Goal: Task Accomplishment & Management: Use online tool/utility

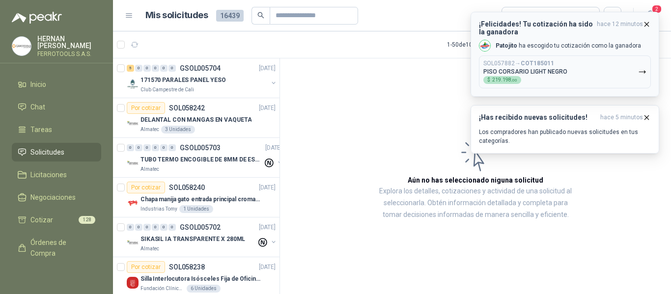
click at [645, 22] on icon "button" at bounding box center [647, 24] width 4 height 4
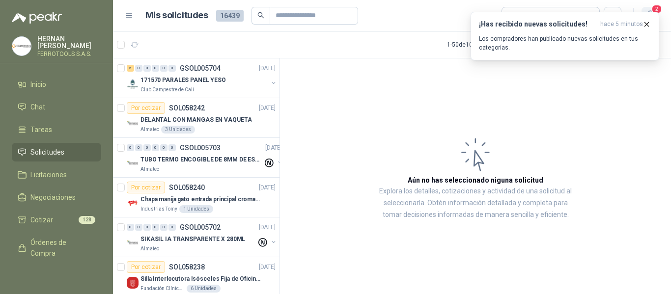
click at [654, 12] on button "¡Has recibido nuevas solicitudes! hace 5 minutos Los compradores han publicado …" at bounding box center [565, 36] width 189 height 49
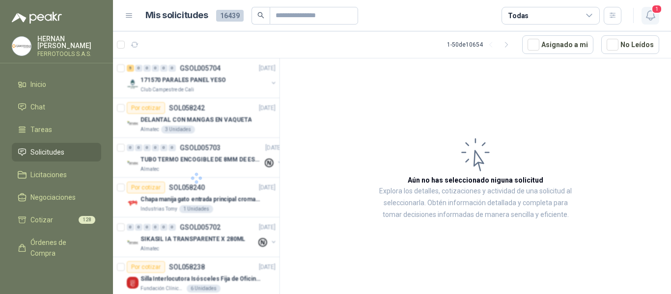
click at [652, 17] on icon "button" at bounding box center [651, 15] width 12 height 12
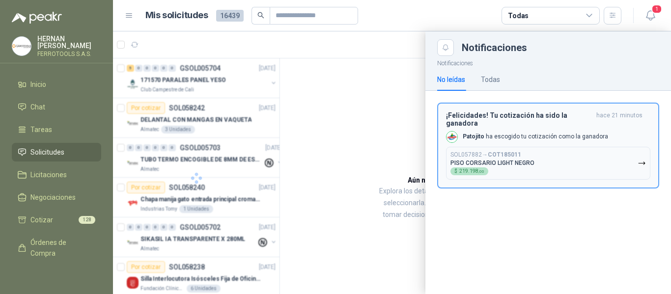
click at [610, 151] on button "SOL057882 → COT185011 PISO CORSARIO LIGHT NEGRO $ 219.198 ,00" at bounding box center [548, 163] width 204 height 33
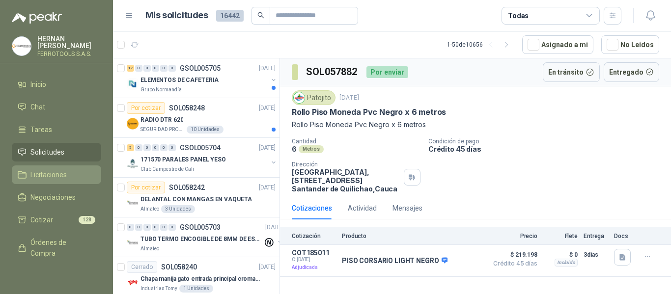
click at [44, 167] on link "Licitaciones" at bounding box center [56, 175] width 89 height 19
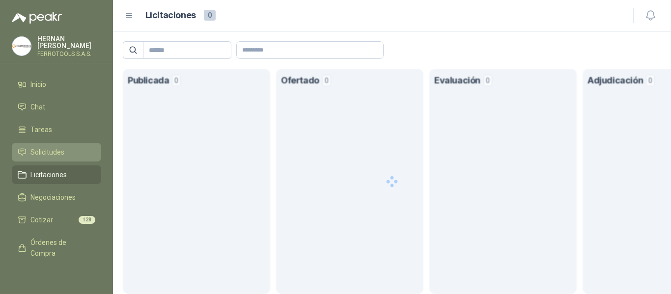
click at [43, 152] on span "Solicitudes" at bounding box center [47, 152] width 34 height 11
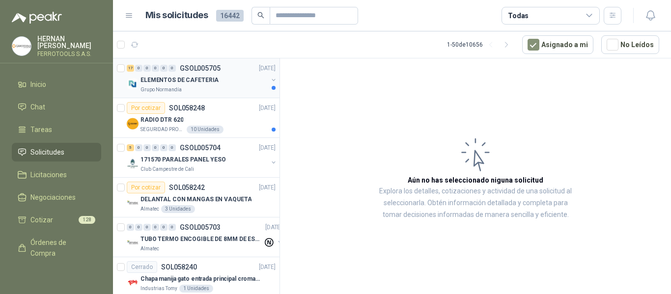
click at [231, 81] on div "ELEMENTOS DE CAFETERIA" at bounding box center [204, 80] width 127 height 12
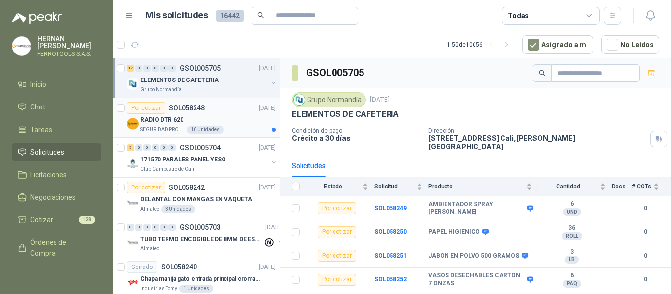
click at [223, 114] on div "RADIO DTR 620" at bounding box center [208, 120] width 135 height 12
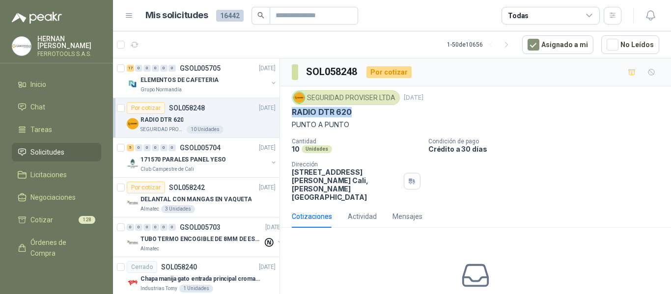
drag, startPoint x: 292, startPoint y: 113, endPoint x: 349, endPoint y: 114, distance: 57.0
click at [349, 114] on p "RADIO DTR 620" at bounding box center [322, 112] width 60 height 10
copy p "RADIO DTR 620"
click at [240, 162] on div "171570 PARALES PANEL YESO" at bounding box center [204, 160] width 127 height 12
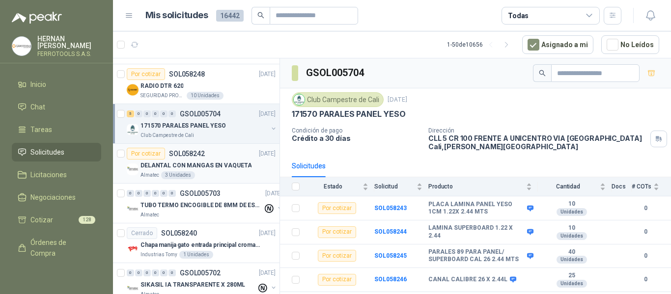
scroll to position [49, 0]
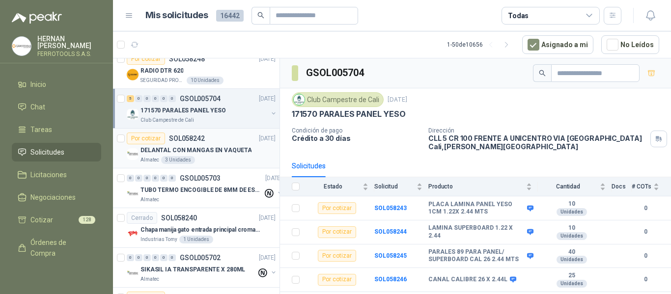
click at [242, 147] on p "DELANTAL CON MANGAS EN VAQUETA" at bounding box center [196, 150] width 111 height 9
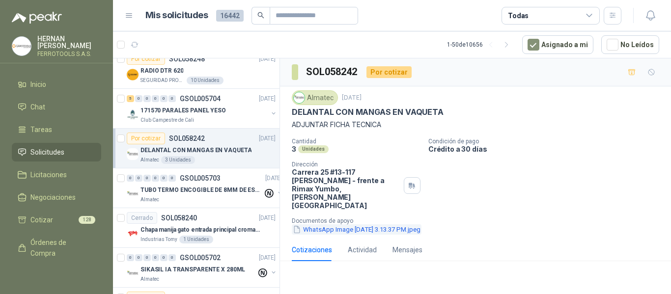
click at [385, 225] on button "WhatsApp Image 2025-09-30 at 3.13.37 PM.jpeg" at bounding box center [357, 230] width 130 height 10
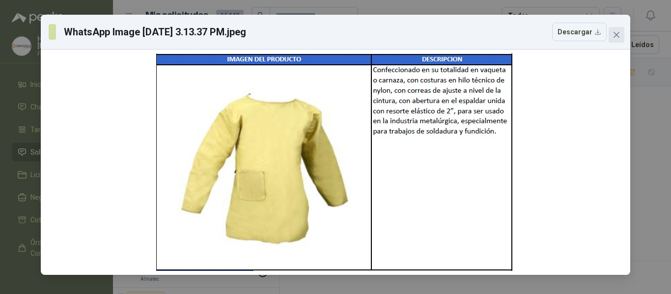
click at [616, 37] on icon "close" at bounding box center [617, 35] width 8 height 8
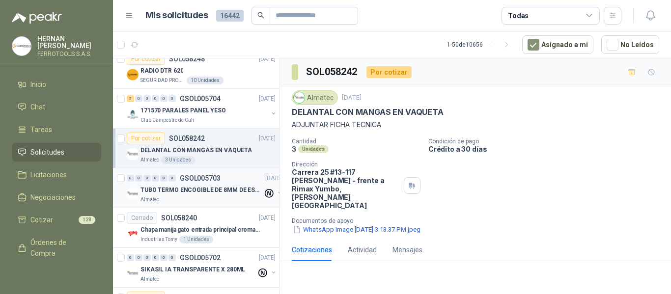
click at [195, 185] on div "TUBO TERMO ENCOGIBLE DE 8MM DE ESPESOR X 5CMS" at bounding box center [202, 190] width 122 height 12
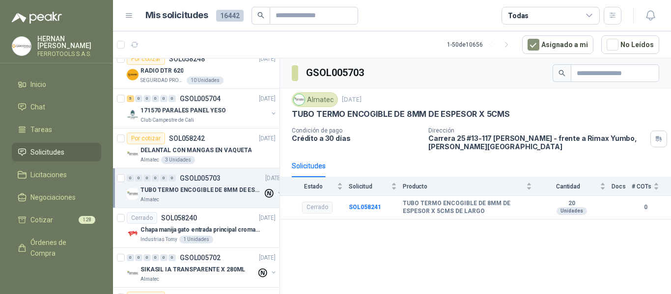
scroll to position [98, 0]
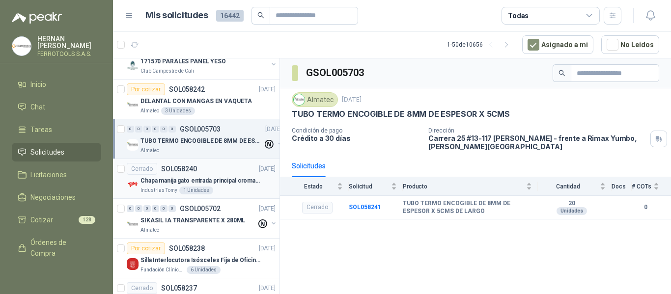
click at [237, 181] on p "Chapa manija gato entrada principal cromado mate llave de seguridad" at bounding box center [202, 180] width 122 height 9
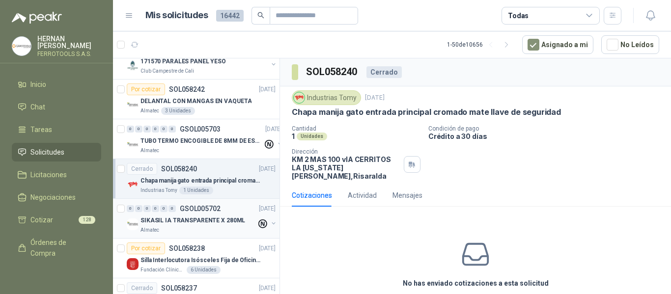
click at [204, 227] on div "Almatec" at bounding box center [199, 231] width 116 height 8
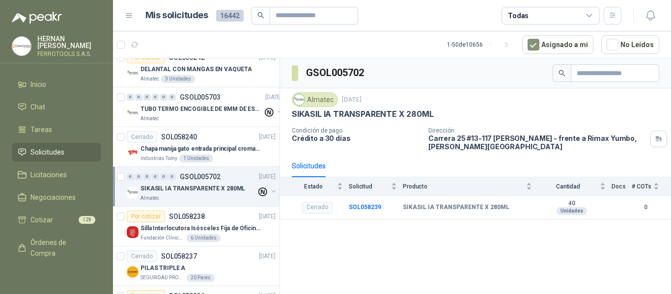
scroll to position [147, 0]
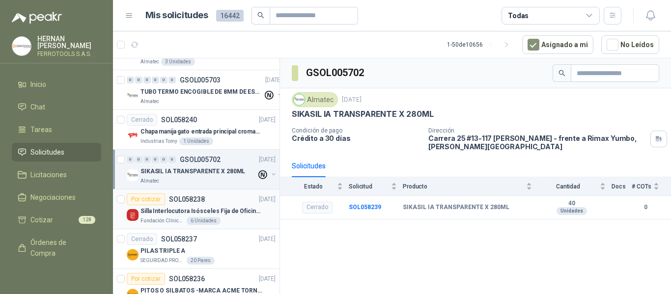
click at [217, 217] on div "Silla Interlocutora Isósceles Fija de Oficina Tela Negra Just Home Collection" at bounding box center [208, 211] width 135 height 12
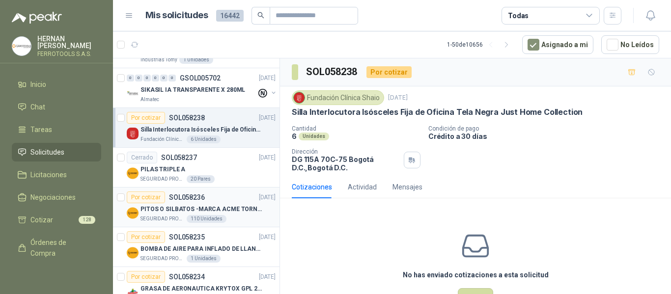
scroll to position [246, 0]
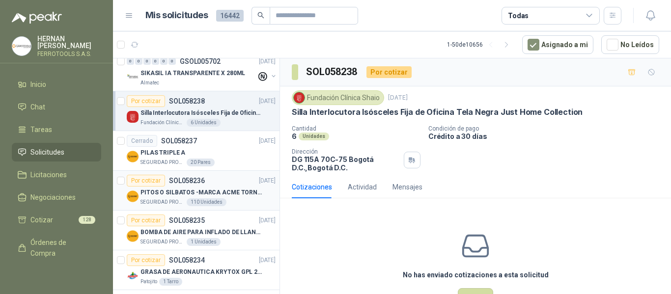
click at [234, 198] on div "PITOS O SILBATOS -MARCA ACME TORNADO 635" at bounding box center [208, 193] width 135 height 12
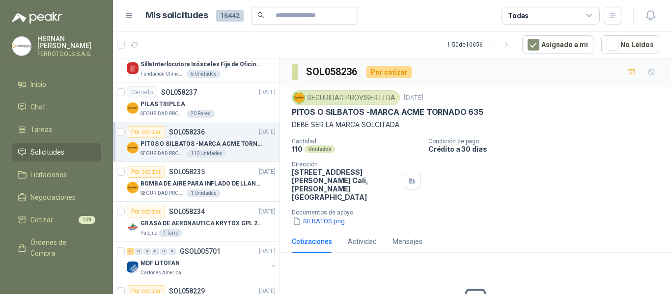
scroll to position [295, 0]
click at [240, 189] on div "SEGURIDAD PROVISER LTDA 1 Unidades" at bounding box center [208, 193] width 135 height 8
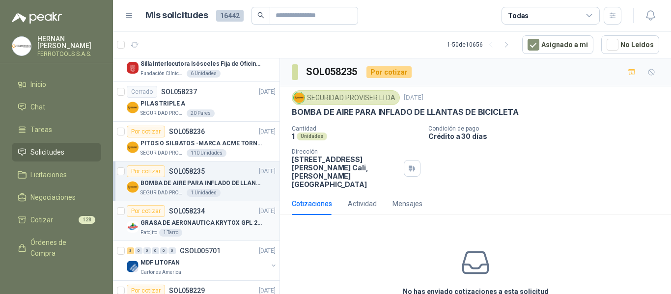
click at [225, 223] on p "GRASA DE AERONAUTICA KRYTOX GPL 207 (SE ADJUNTA IMAGEN DE REFERENCIA)" at bounding box center [202, 223] width 122 height 9
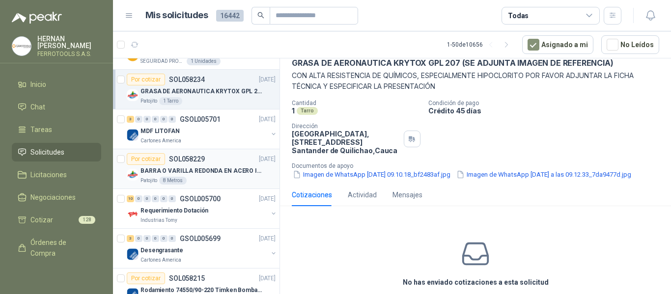
scroll to position [442, 0]
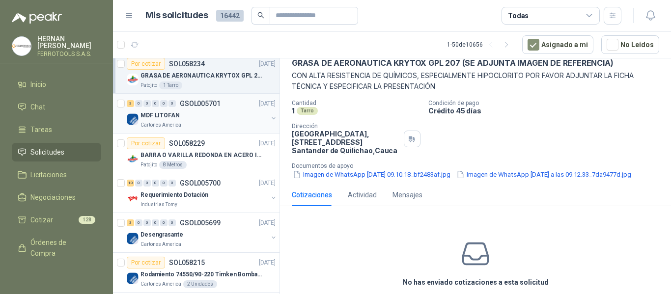
click at [215, 117] on div "MDF LITOFAN" at bounding box center [204, 116] width 127 height 12
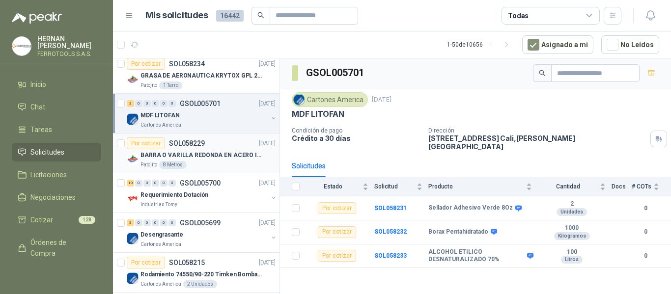
click at [235, 158] on p "BARRA O VARILLA REDONDA EN ACERO INOXIDABLE DE 2" O 50 MM" at bounding box center [202, 155] width 122 height 9
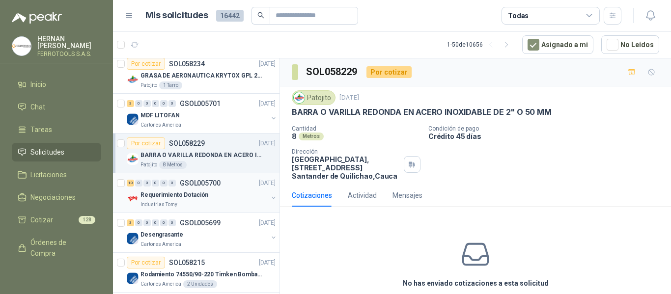
click at [230, 192] on div "Requerimiento Dotación" at bounding box center [204, 195] width 127 height 12
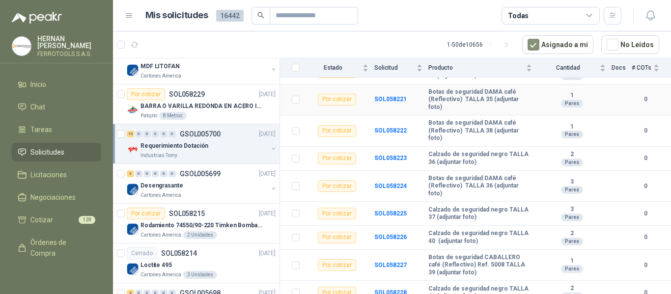
scroll to position [161, 0]
click at [220, 187] on div "Desengrasante" at bounding box center [204, 186] width 127 height 12
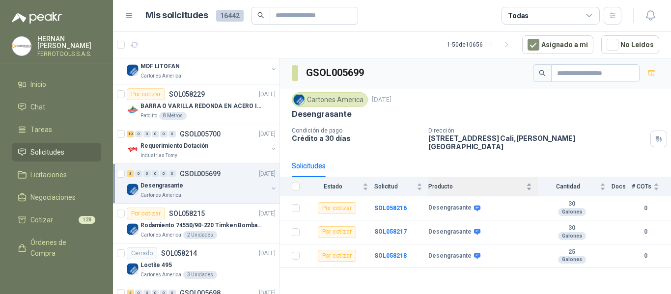
drag, startPoint x: 506, startPoint y: 183, endPoint x: 438, endPoint y: 179, distance: 67.4
click at [438, 179] on body "HERNAN RUALES FERROTOOLS S.A.S. Inicio Chat Tareas Solicitudes Licitaciones Neg…" at bounding box center [335, 147] width 671 height 294
click at [432, 287] on div "GSOL005699 Cartones America 30 sept, 2025 Desengrasante Condición de pago Crédi…" at bounding box center [475, 177] width 391 height 239
click at [429, 204] on b "Desengrasante" at bounding box center [449, 208] width 43 height 8
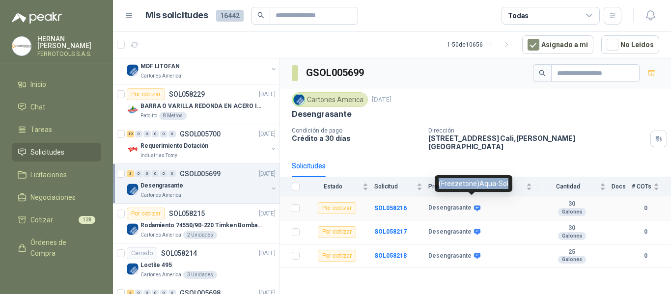
drag, startPoint x: 505, startPoint y: 183, endPoint x: 437, endPoint y: 183, distance: 67.8
click at [437, 183] on div "(Freezetone)Aqua-Sol" at bounding box center [474, 183] width 78 height 17
copy div "(Freezetone)Aqua-Sol"
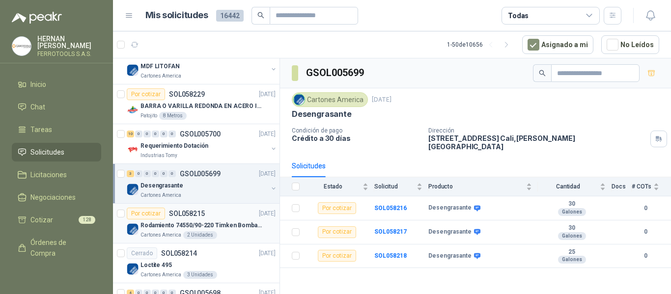
click at [206, 220] on div "Rodamiento 74550/90-220 Timken BombaVG40" at bounding box center [208, 226] width 135 height 12
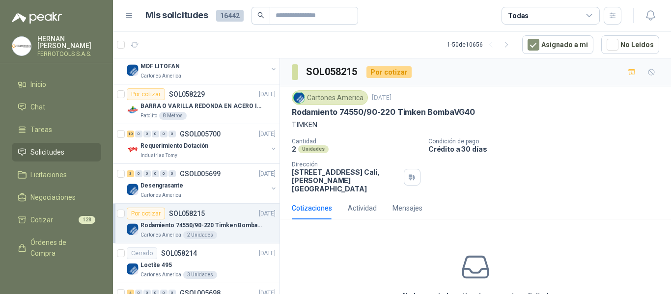
scroll to position [540, 0]
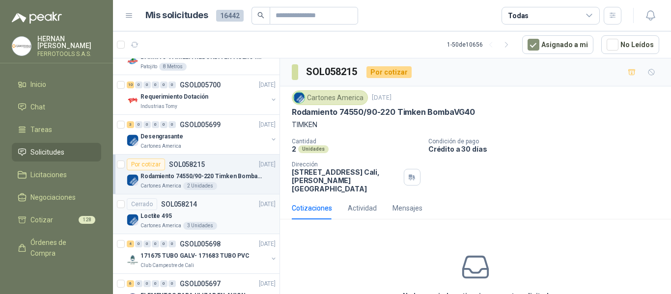
click at [229, 202] on div "Cerrado SOL058214 30/09/25" at bounding box center [201, 205] width 149 height 12
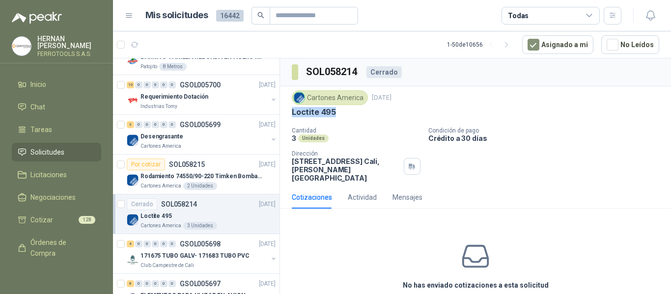
drag, startPoint x: 345, startPoint y: 111, endPoint x: 286, endPoint y: 108, distance: 59.0
click at [286, 108] on div "Cartones America 30 sept, 2025 Loctite 495 Cantidad 3 Unidades Condición de pag…" at bounding box center [475, 136] width 391 height 100
click at [386, 227] on div "No has enviado cotizaciones a esta solicitud" at bounding box center [475, 266] width 391 height 99
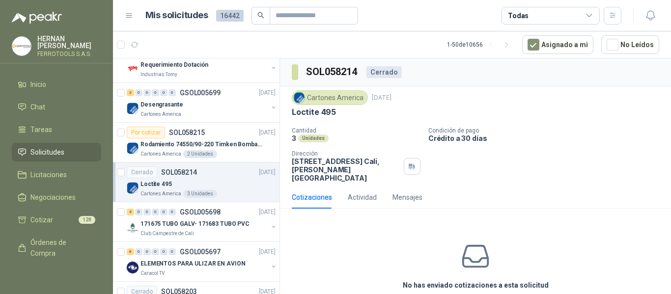
scroll to position [590, 0]
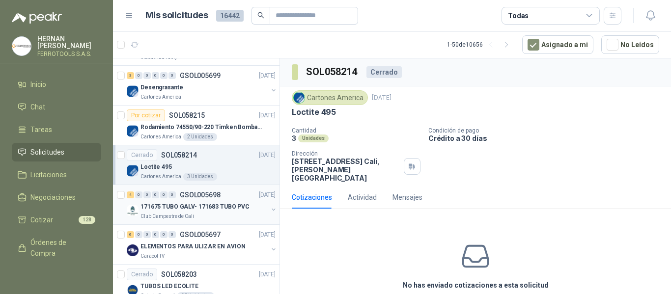
click at [234, 203] on p "171675 TUBO GALV- 171683 TUBO PVC" at bounding box center [195, 206] width 109 height 9
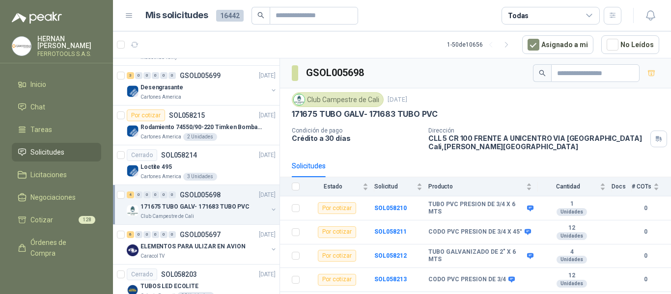
scroll to position [639, 0]
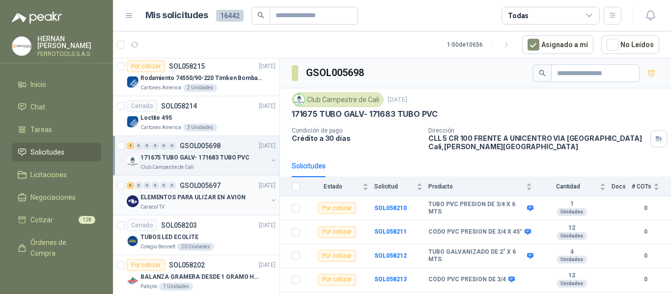
click at [237, 194] on p "ELEMENTOS PARA ULIZAR EN AVION" at bounding box center [193, 197] width 105 height 9
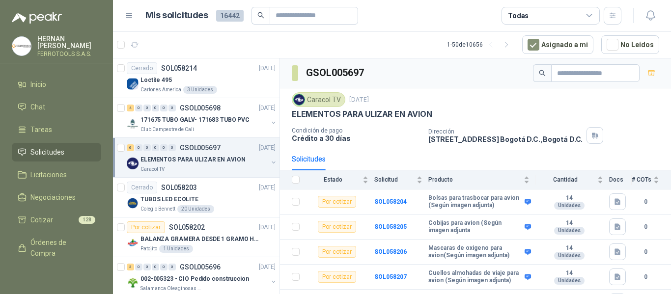
scroll to position [688, 0]
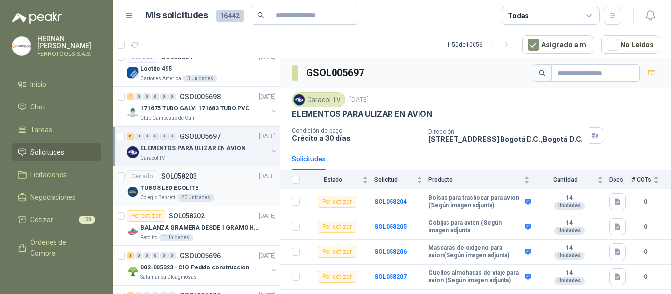
click at [220, 193] on div "TUBOS LED ECOLITE" at bounding box center [208, 188] width 135 height 12
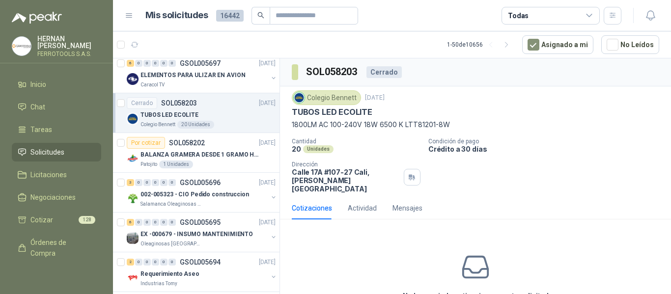
scroll to position [835, 0]
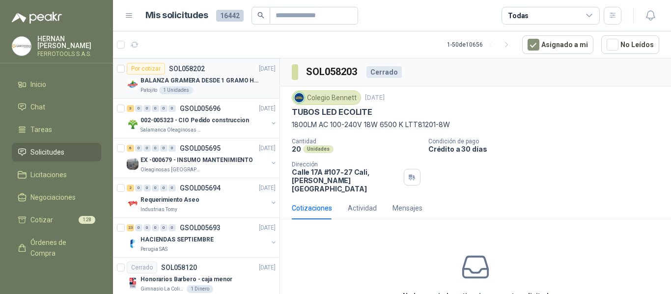
click at [223, 80] on p "BALANZA GRAMERA DESDE 1 GRAMO HASTA 5 GRAMOS" at bounding box center [202, 80] width 122 height 9
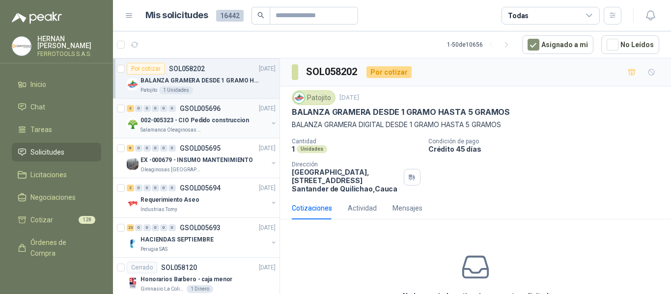
click at [203, 122] on p "002-005323 - CIO Pedido construccion" at bounding box center [195, 120] width 109 height 9
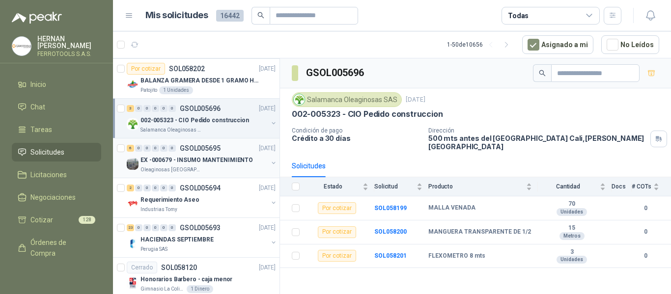
click at [197, 169] on p "Oleaginosas [GEOGRAPHIC_DATA][PERSON_NAME]" at bounding box center [172, 170] width 62 height 8
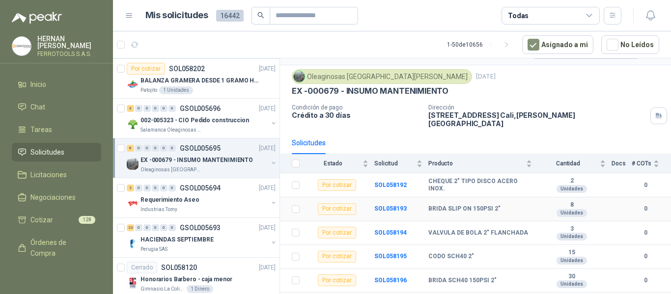
scroll to position [35, 0]
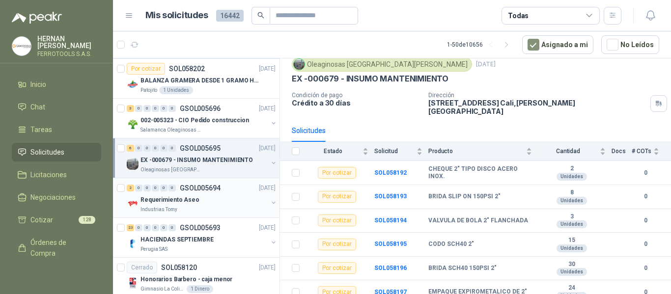
click at [229, 193] on div "2 0 0 0 0 0 GSOL005694 30/09/25" at bounding box center [202, 188] width 151 height 12
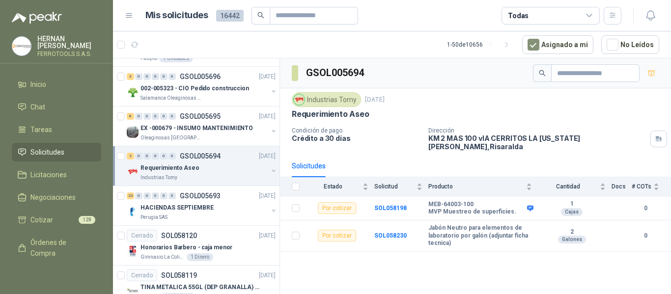
scroll to position [884, 0]
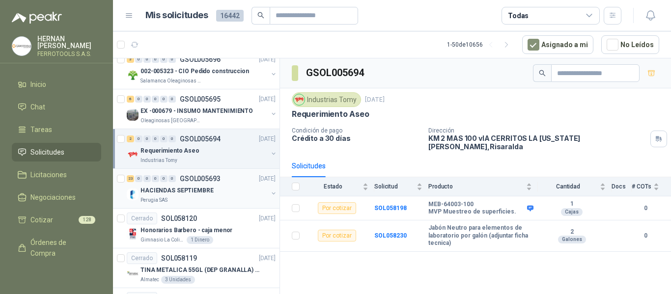
click at [226, 188] on div "HACIENDAS SEPTIEMBRE" at bounding box center [204, 191] width 127 height 12
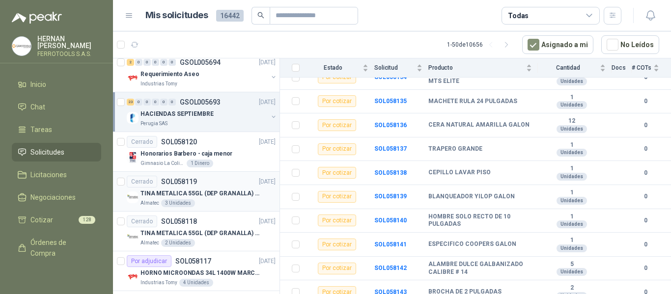
scroll to position [983, 0]
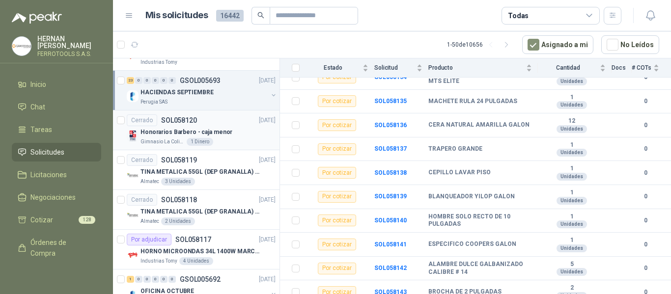
click at [224, 142] on div "Gimnasio La Colina 1 Dinero" at bounding box center [208, 142] width 135 height 8
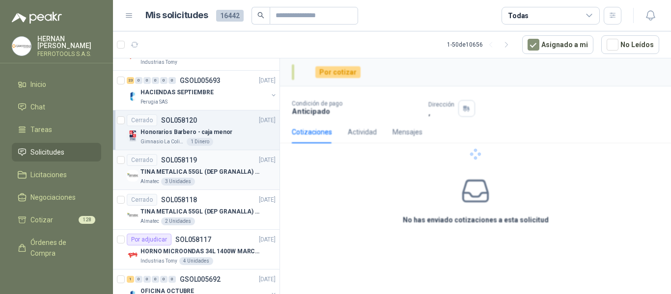
click at [227, 164] on div "Cerrado SOL058119 30/09/25" at bounding box center [201, 160] width 149 height 12
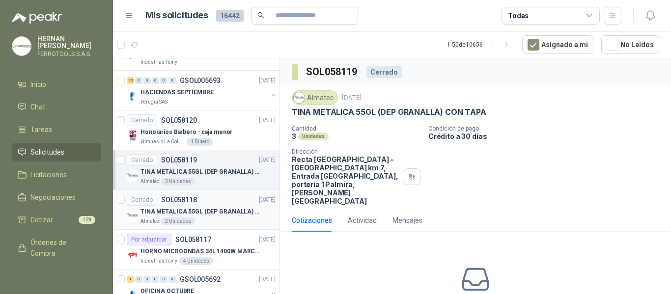
click at [227, 206] on div "TINA METALICA 55GL (DEP GRANALLA) CON TAPA" at bounding box center [208, 212] width 135 height 12
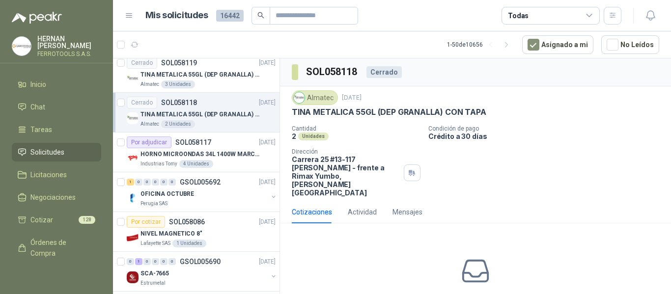
scroll to position [1081, 0]
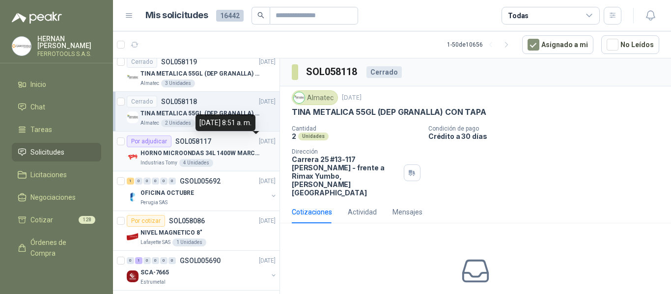
click at [259, 145] on p "[DATE]" at bounding box center [267, 141] width 17 height 9
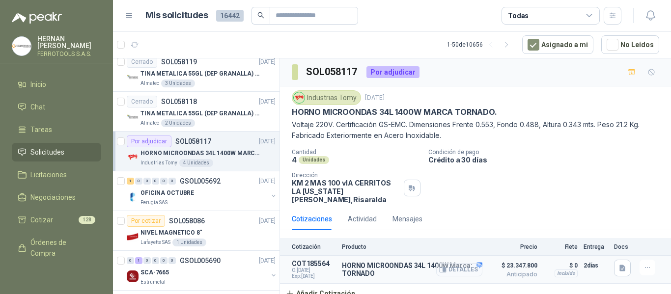
click at [450, 263] on button "Detalles" at bounding box center [459, 269] width 46 height 13
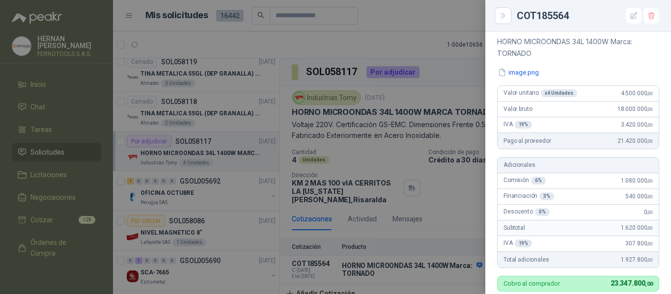
click at [414, 281] on div at bounding box center [335, 147] width 671 height 294
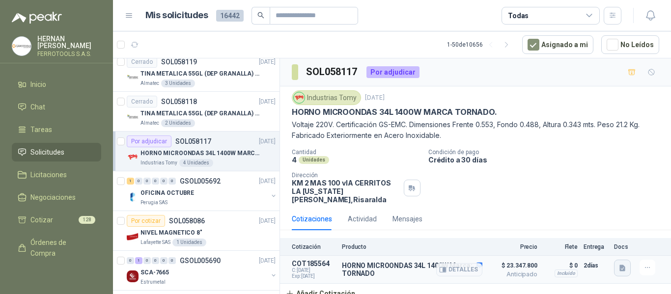
click at [627, 261] on button "button" at bounding box center [622, 268] width 17 height 17
click at [609, 238] on button "image.png" at bounding box center [603, 238] width 43 height 10
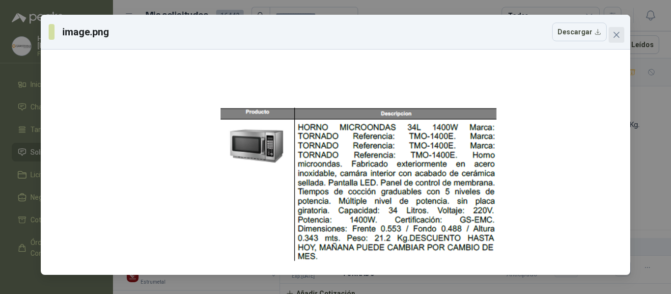
click at [620, 39] on button "Close" at bounding box center [617, 35] width 16 height 16
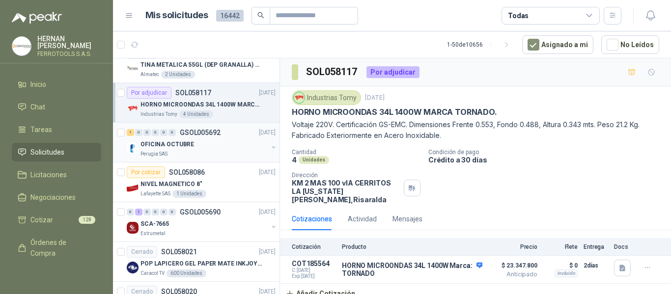
scroll to position [1130, 0]
click at [212, 154] on div "Perugia SAS" at bounding box center [204, 154] width 127 height 8
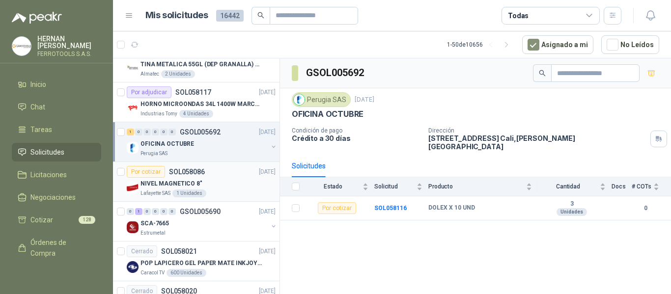
click at [227, 185] on div "NIVEL MAGNETICO 8"" at bounding box center [208, 184] width 135 height 12
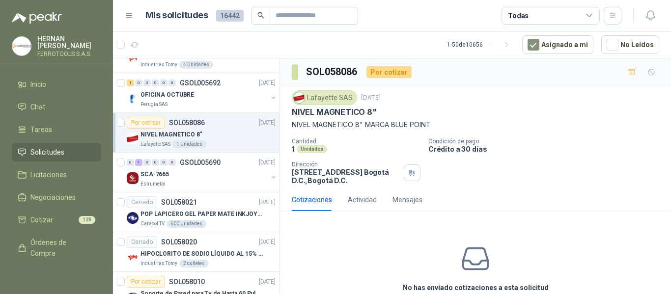
scroll to position [1228, 0]
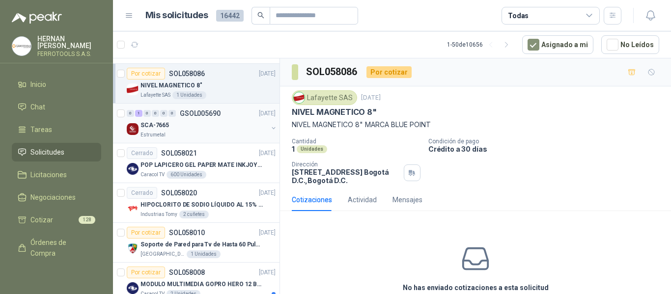
click at [227, 128] on div "SCA-7665" at bounding box center [204, 125] width 127 height 12
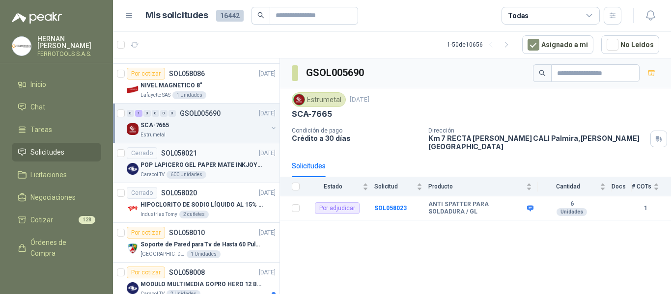
click at [223, 162] on p "POP LAPICERO GEL PAPER MATE INKJOY 0.7 (Revisar el adjunto)" at bounding box center [202, 165] width 122 height 9
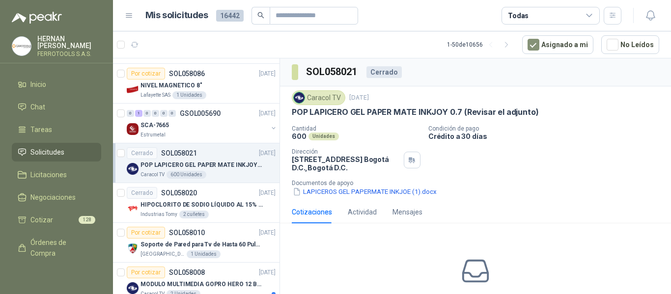
scroll to position [1278, 0]
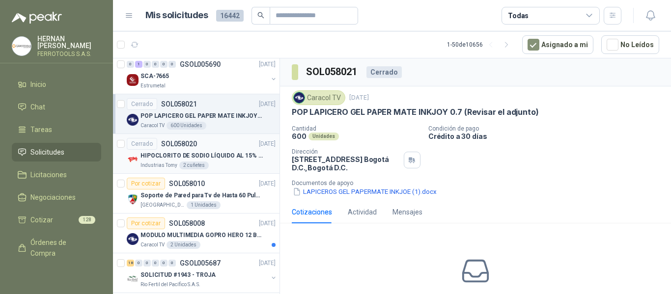
click at [225, 148] on div "Cerrado SOL058020 29/09/25" at bounding box center [201, 144] width 149 height 12
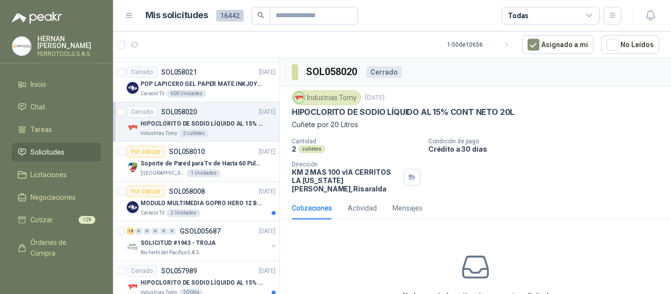
scroll to position [1327, 0]
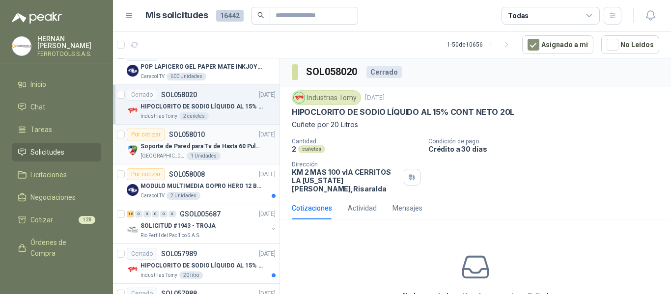
click at [235, 156] on div "Colegio Jefferson 1 Unidades" at bounding box center [208, 156] width 135 height 8
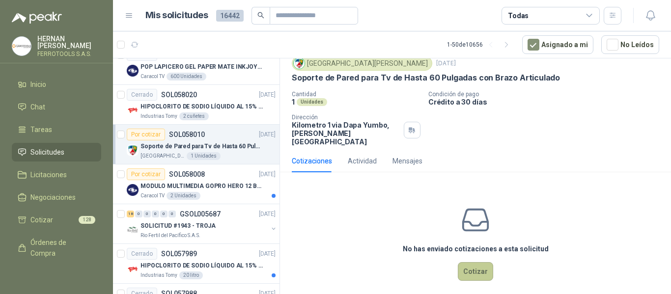
click at [464, 263] on button "Cotizar" at bounding box center [475, 271] width 35 height 19
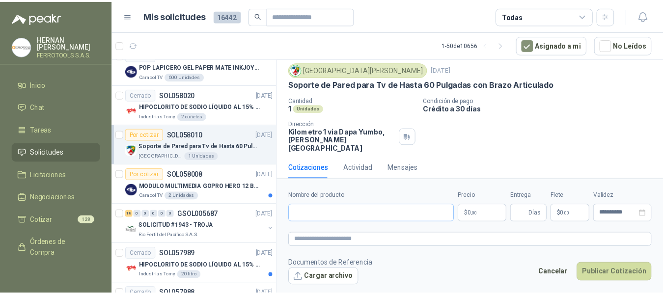
scroll to position [28, 0]
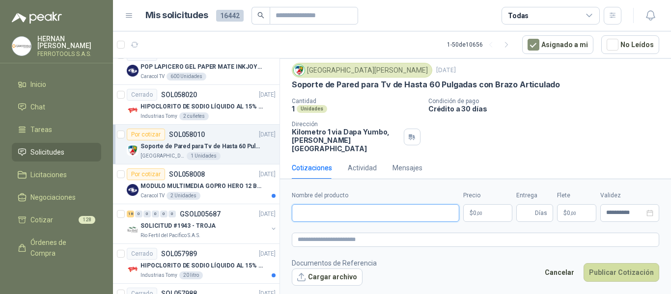
click at [409, 210] on input "Nombre del producto" at bounding box center [376, 213] width 168 height 18
paste input "**********"
type input "**********"
click at [434, 240] on textarea at bounding box center [476, 240] width 368 height 14
paste textarea "**********"
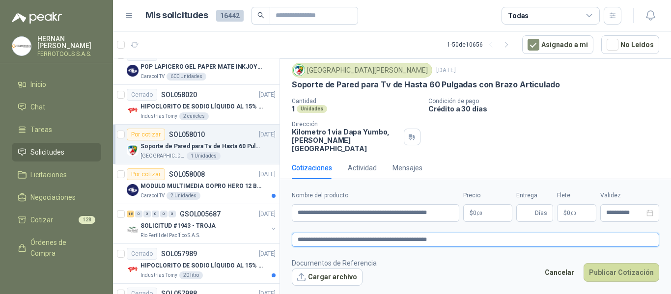
type textarea "**********"
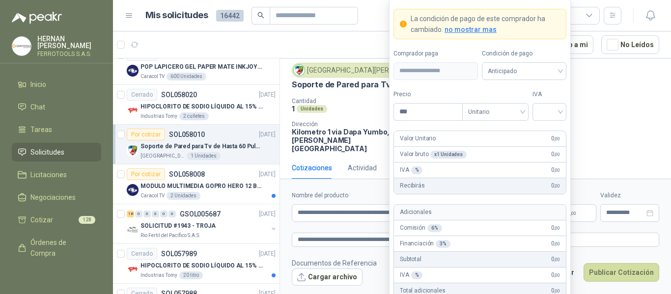
click at [481, 211] on body "HERNAN RUALES FERROTOOLS S.A.S. Inicio Chat Tareas Solicitudes Licitaciones Neg…" at bounding box center [335, 147] width 671 height 294
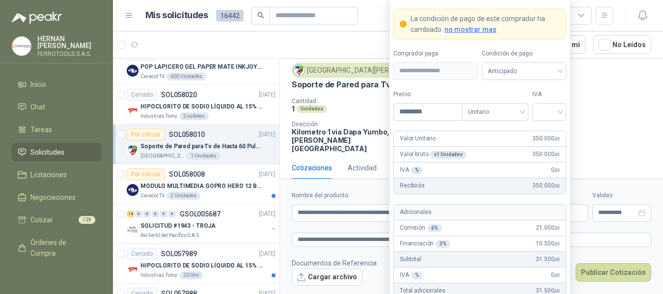
type input "*********"
click at [565, 111] on div at bounding box center [550, 112] width 34 height 18
click at [546, 127] on div "19%" at bounding box center [549, 132] width 18 height 11
click at [553, 85] on form "**********" at bounding box center [480, 182] width 182 height 366
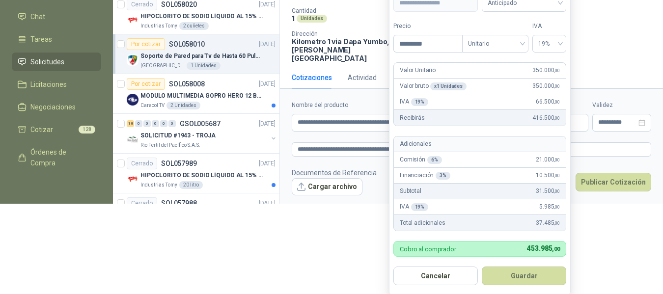
scroll to position [92, 0]
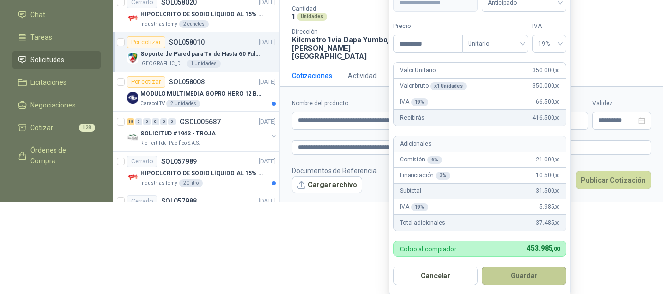
click at [524, 272] on button "Guardar" at bounding box center [524, 276] width 85 height 19
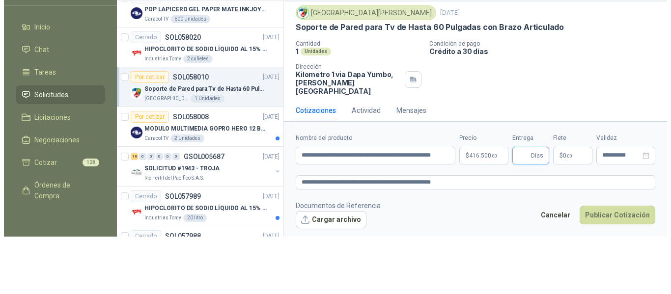
scroll to position [0, 0]
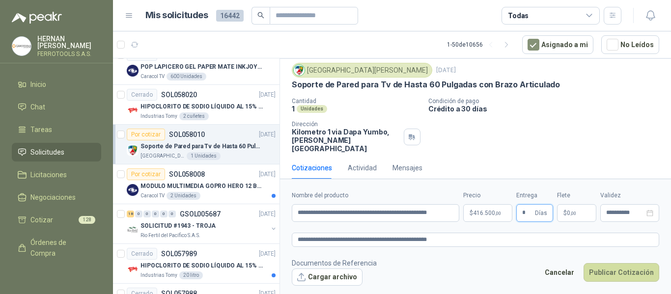
type input "*"
click at [480, 244] on textarea "**********" at bounding box center [476, 240] width 368 height 14
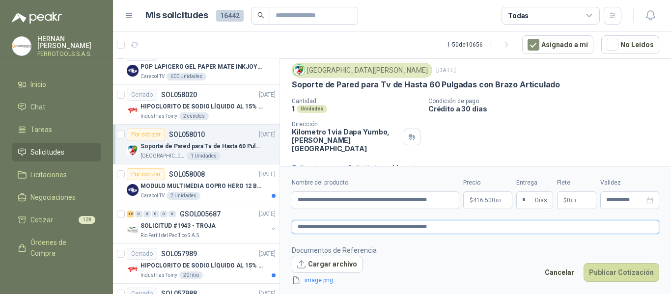
scroll to position [34, 0]
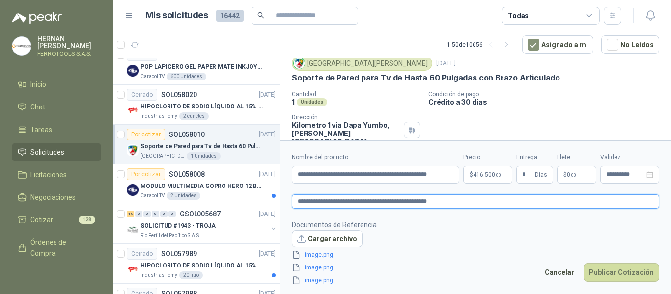
click at [474, 200] on textarea "**********" at bounding box center [476, 202] width 368 height 14
type textarea "**********"
paste textarea "********"
type textarea "**********"
click at [451, 171] on input "**********" at bounding box center [376, 175] width 168 height 18
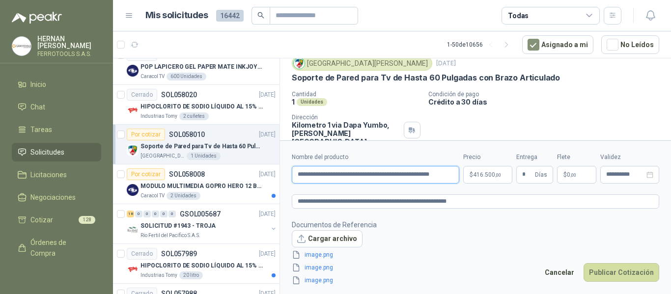
paste input "********"
type input "**********"
click at [620, 270] on button "Publicar Cotización" at bounding box center [622, 272] width 76 height 19
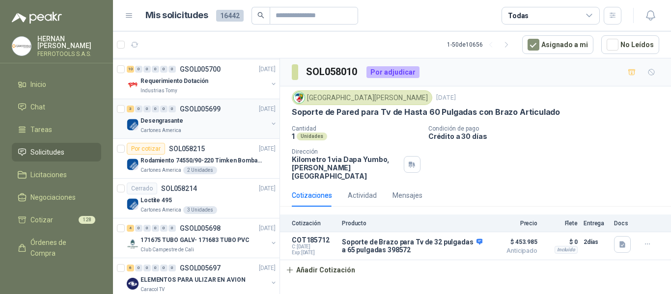
scroll to position [540, 0]
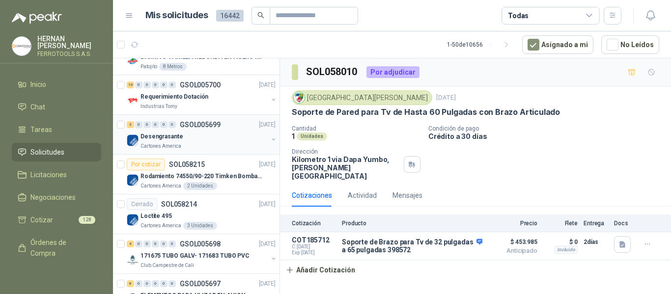
click at [215, 142] on div "Cartones America" at bounding box center [204, 146] width 127 height 8
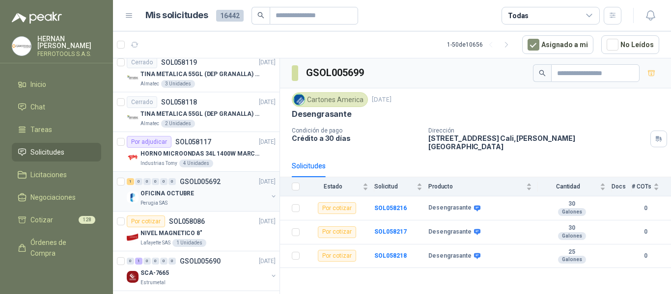
scroll to position [1228, 0]
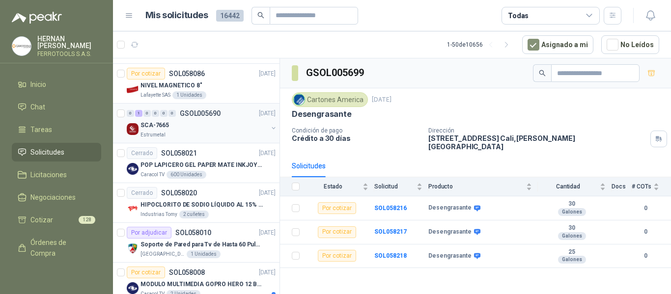
click at [216, 140] on div "0 1 0 0 0 0 GSOL005690 29/09/25 SCA-7665 Estrumetal" at bounding box center [196, 124] width 167 height 40
click at [231, 128] on div "SCA-7665" at bounding box center [204, 125] width 127 height 12
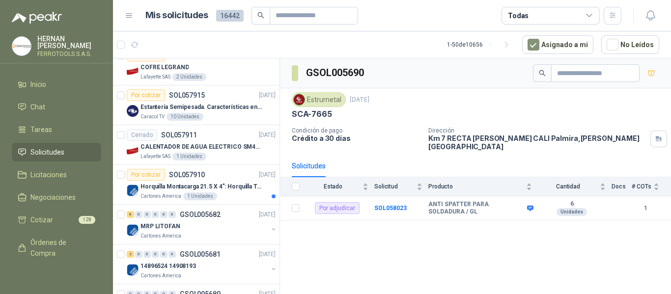
scroll to position [1621, 0]
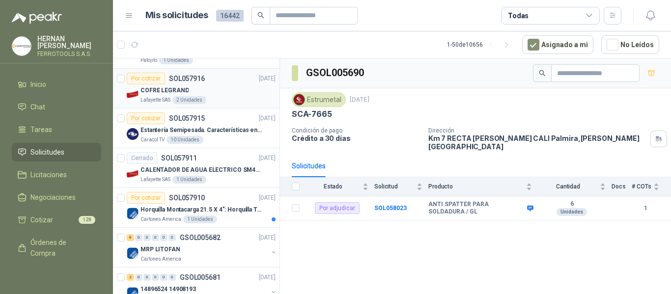
click at [227, 99] on div "Lafayette SAS 2 Unidades" at bounding box center [208, 100] width 135 height 8
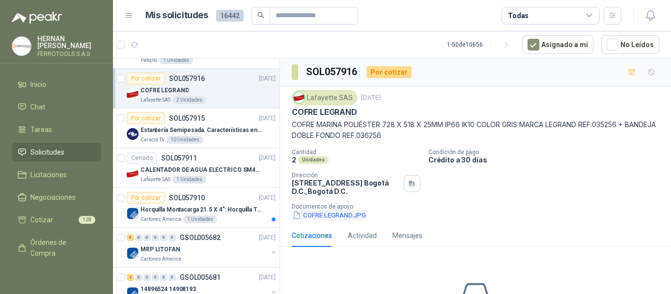
click at [341, 216] on button "COFRE LEGRAND.JPG" at bounding box center [329, 215] width 75 height 10
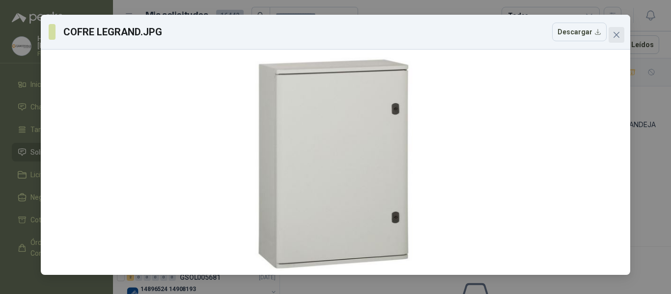
click at [617, 39] on button "Close" at bounding box center [617, 35] width 16 height 16
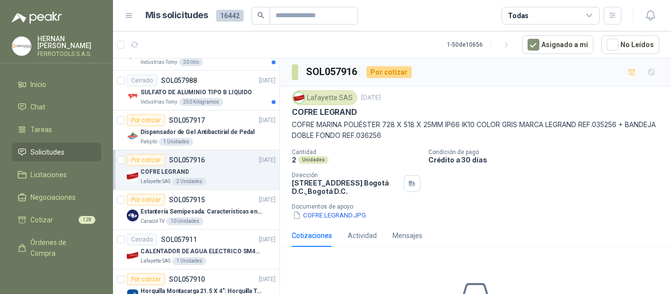
scroll to position [1523, 0]
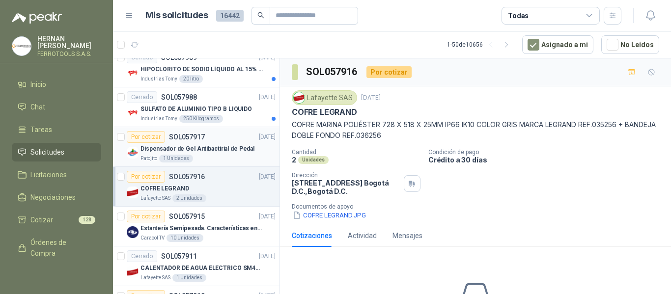
click at [235, 145] on p "Dispensador de Gel Antibactirial de Pedal" at bounding box center [198, 148] width 114 height 9
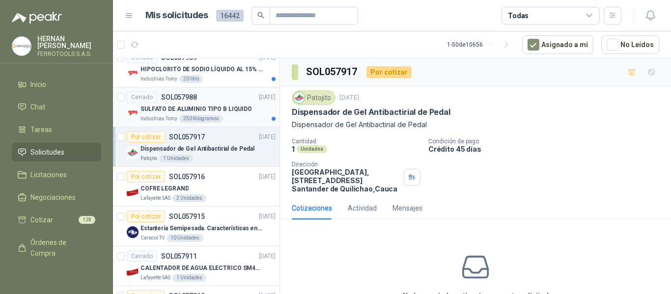
click at [244, 116] on div "Industrias Tomy 250 Kilogramos" at bounding box center [208, 119] width 135 height 8
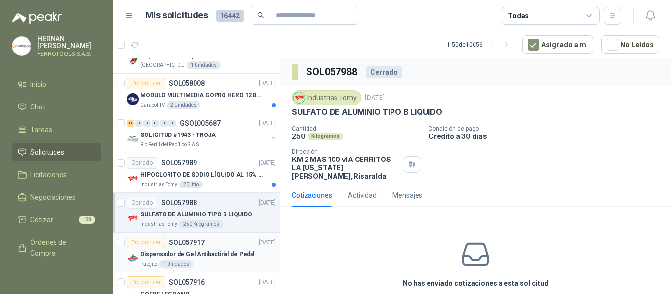
scroll to position [1425, 0]
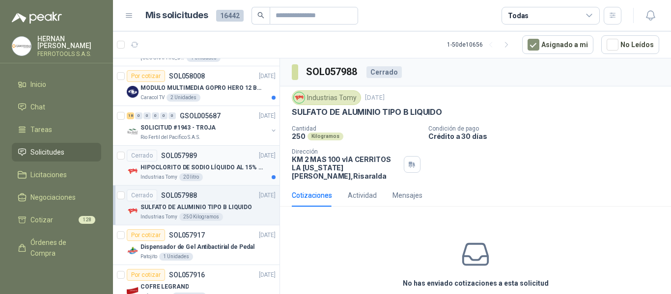
click at [242, 167] on p "HIPOCLORITO DE SODIO LÍQUIDO AL 15% CONT NETO 20L" at bounding box center [202, 167] width 122 height 9
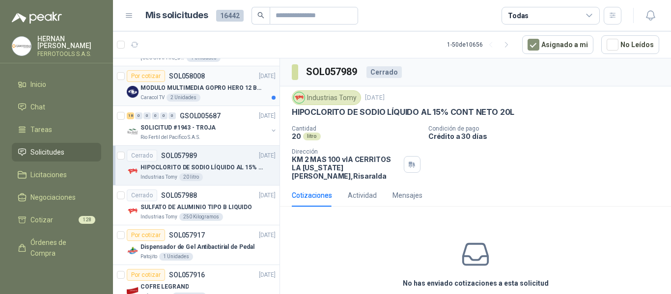
click at [209, 88] on p "MODULO MULTIMEDIA GOPRO HERO 12 BLACK" at bounding box center [202, 88] width 122 height 9
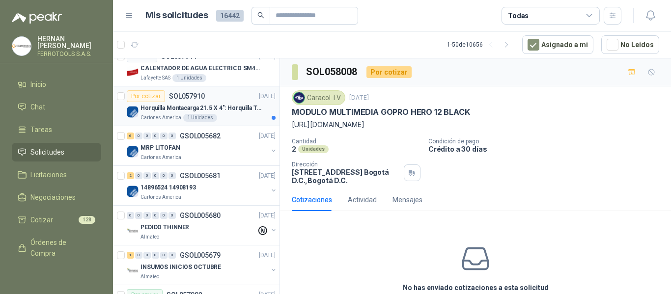
scroll to position [1772, 0]
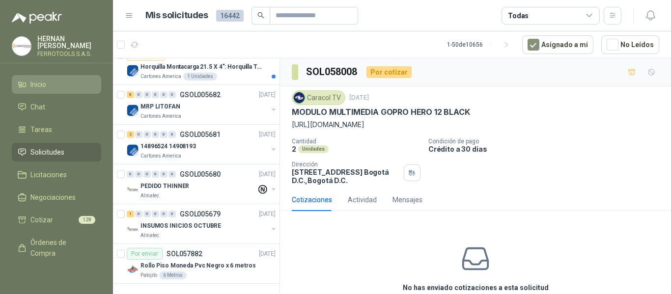
click at [38, 88] on link "Inicio" at bounding box center [56, 84] width 89 height 19
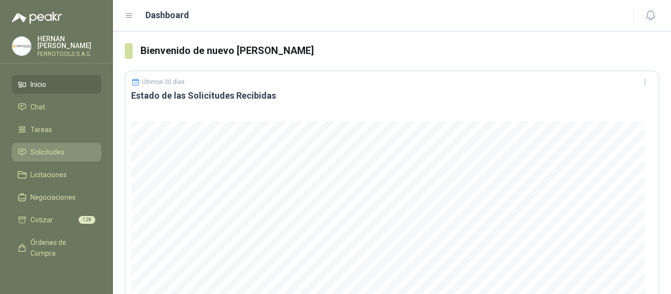
click at [61, 153] on span "Solicitudes" at bounding box center [47, 152] width 34 height 11
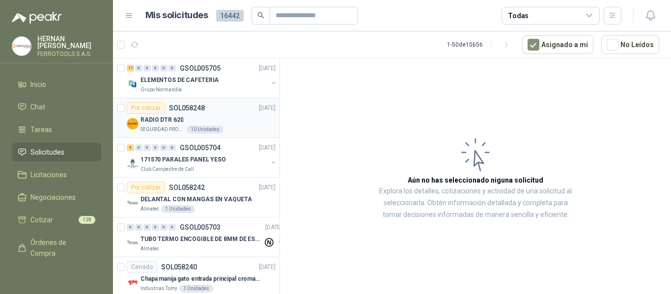
click at [190, 122] on div "RADIO DTR 620" at bounding box center [208, 120] width 135 height 12
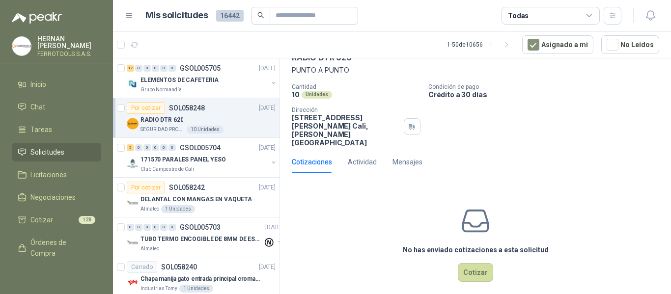
scroll to position [56, 0]
click at [470, 262] on button "Cotizar" at bounding box center [475, 271] width 35 height 19
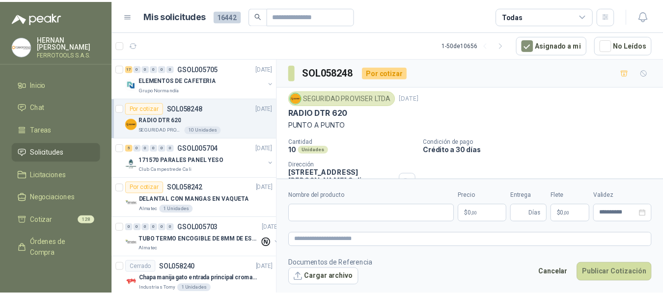
scroll to position [49, 0]
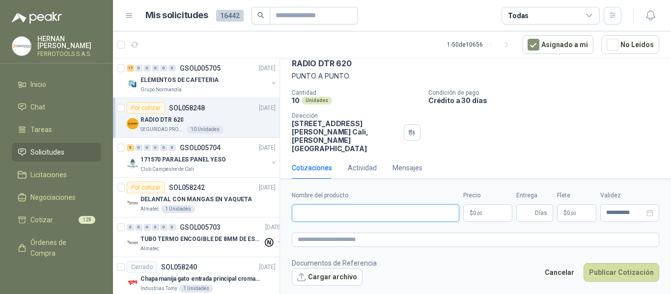
click at [342, 212] on input "Nombre del producto" at bounding box center [376, 213] width 168 height 18
drag, startPoint x: 388, startPoint y: 217, endPoint x: 230, endPoint y: 222, distance: 157.8
click at [230, 222] on div "17 0 0 0 0 0 GSOL005705 30/09/25 ELEMENTOS DE CAFETERIA Grupo Normandía Por cot…" at bounding box center [392, 178] width 558 height 240
type input "**********"
click at [370, 238] on textarea at bounding box center [476, 240] width 368 height 14
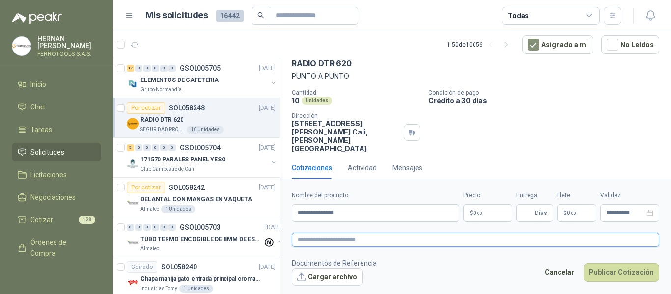
paste textarea "**********"
type textarea "**********"
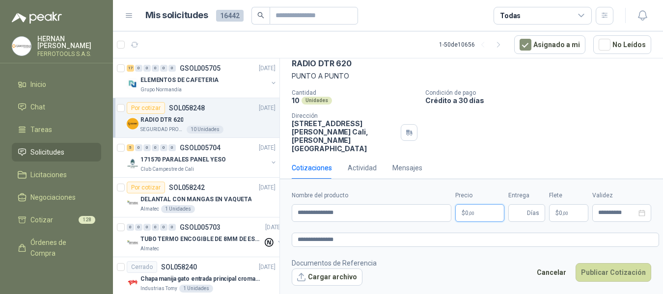
click at [490, 217] on body "HERNAN RUALES FERROTOOLS S.A.S. Inicio Chat Tareas Solicitudes Licitaciones Neg…" at bounding box center [331, 147] width 663 height 294
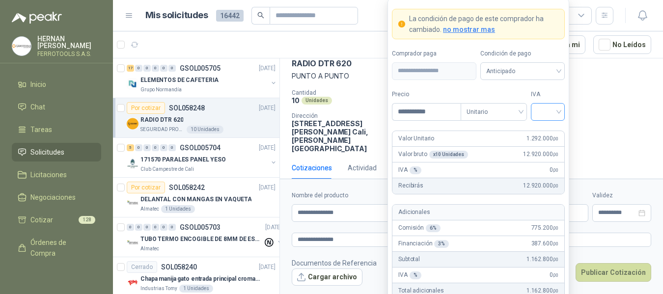
type input "**********"
click at [539, 112] on input "search" at bounding box center [548, 111] width 22 height 15
click at [543, 137] on div "19%" at bounding box center [548, 132] width 18 height 11
click at [552, 90] on label "IVA" at bounding box center [548, 94] width 34 height 9
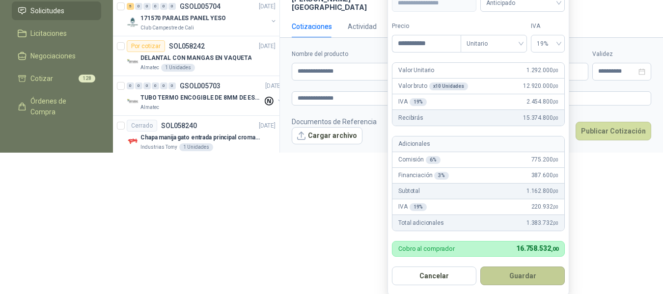
click at [539, 275] on button "Guardar" at bounding box center [523, 276] width 85 height 19
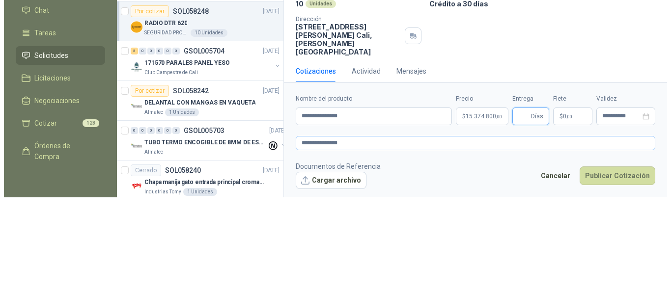
scroll to position [0, 0]
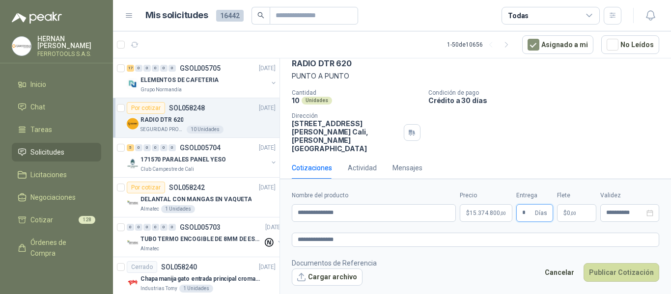
type input "*"
click at [330, 277] on button "Cargar archivo" at bounding box center [327, 278] width 71 height 18
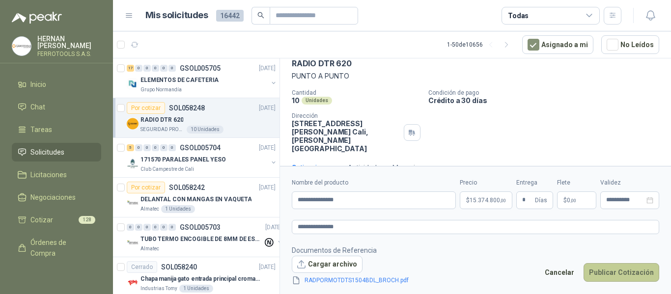
click at [628, 275] on button "Publicar Cotización" at bounding box center [622, 272] width 76 height 19
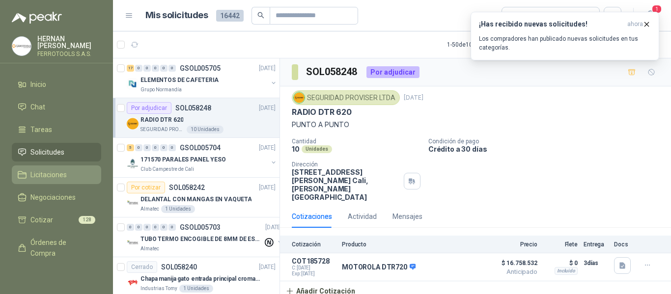
drag, startPoint x: 48, startPoint y: 170, endPoint x: 48, endPoint y: 165, distance: 4.9
click at [48, 170] on span "Licitaciones" at bounding box center [48, 175] width 36 height 11
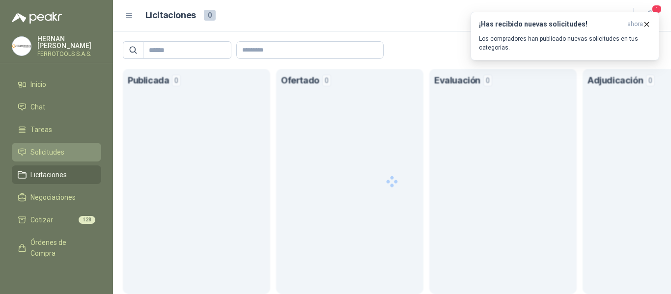
click at [50, 150] on span "Solicitudes" at bounding box center [47, 152] width 34 height 11
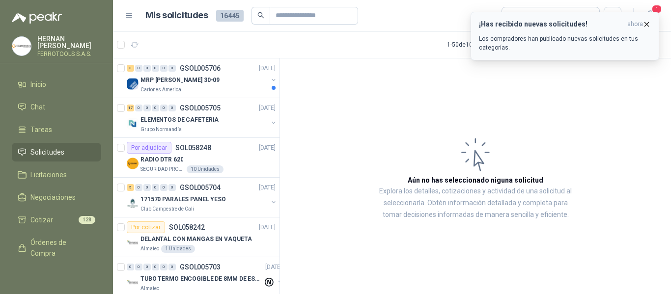
click at [651, 23] on button "¡Has recibido nuevas solicitudes! ahora Los compradores han publicado nuevas so…" at bounding box center [565, 36] width 189 height 49
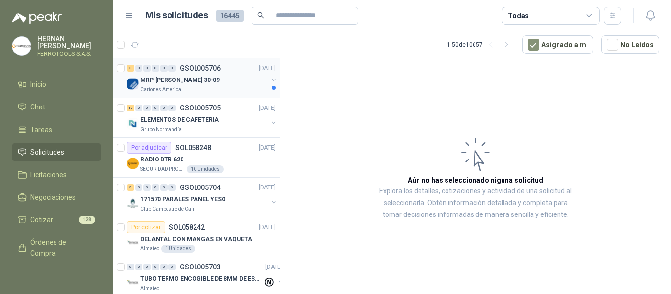
click at [227, 77] on div "MRP [PERSON_NAME] 30-09" at bounding box center [204, 80] width 127 height 12
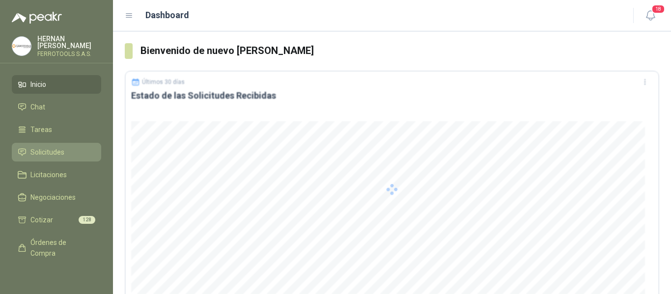
click at [48, 151] on span "Solicitudes" at bounding box center [47, 152] width 34 height 11
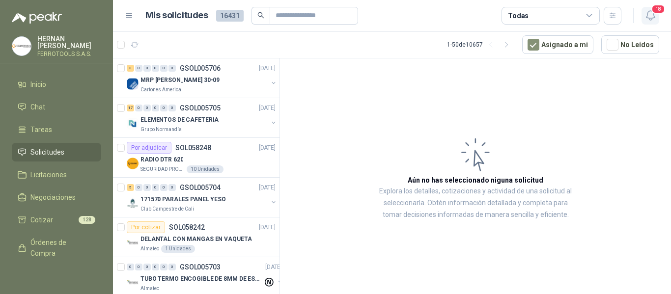
click at [655, 21] on icon "button" at bounding box center [651, 15] width 12 height 12
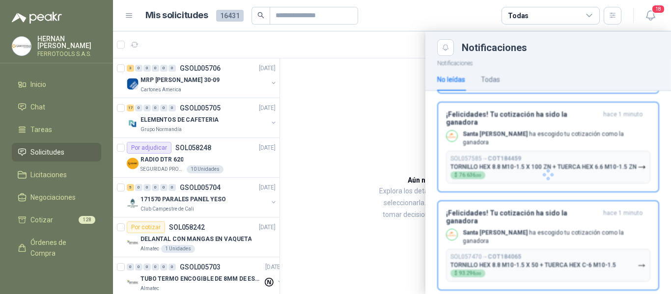
scroll to position [1382, 0]
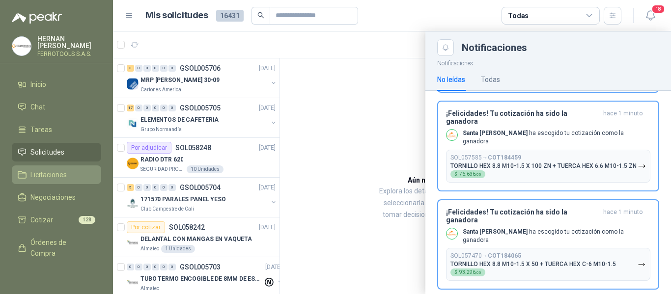
click at [47, 179] on link "Licitaciones" at bounding box center [56, 175] width 89 height 19
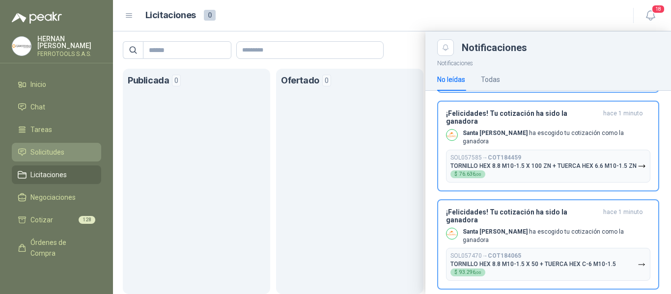
click at [45, 149] on span "Solicitudes" at bounding box center [47, 152] width 34 height 11
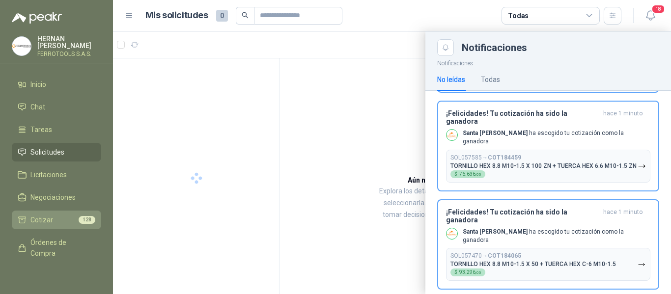
click at [45, 217] on span "Cotizar" at bounding box center [41, 220] width 23 height 11
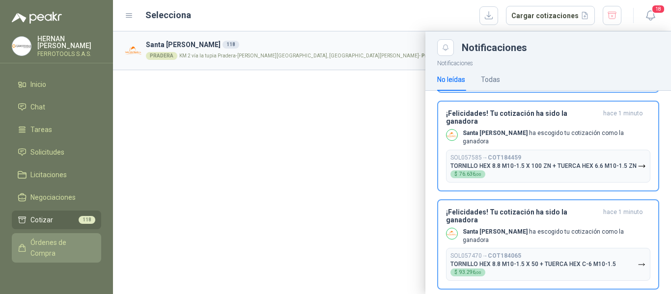
click at [53, 242] on span "Órdenes de Compra" at bounding box center [60, 248] width 61 height 22
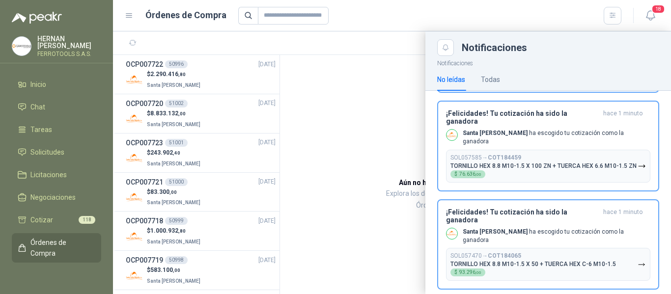
click at [194, 109] on div at bounding box center [392, 162] width 558 height 263
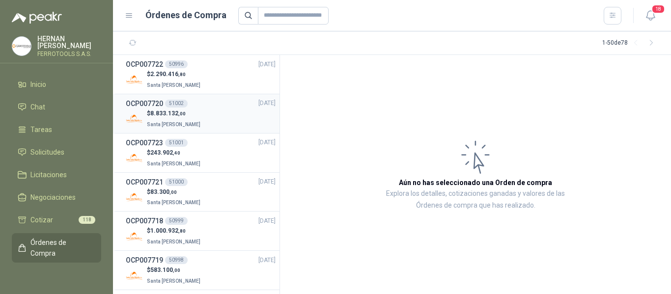
click at [217, 113] on div "$ 8.833.132 ,00 Santa [PERSON_NAME]" at bounding box center [201, 119] width 150 height 20
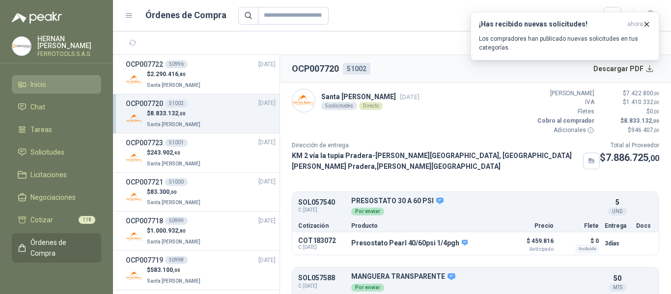
click at [41, 80] on span "Inicio" at bounding box center [38, 84] width 16 height 11
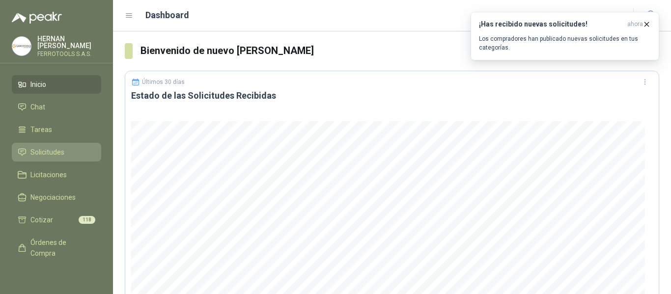
click at [38, 144] on link "Solicitudes" at bounding box center [56, 152] width 89 height 19
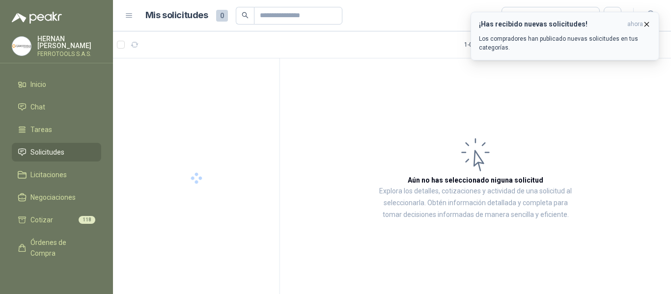
click at [648, 24] on icon "button" at bounding box center [647, 24] width 8 height 8
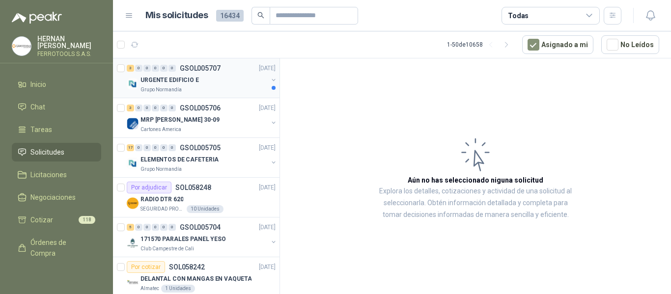
click at [223, 69] on div "3 0 0 0 0 0 GSOL005707 [DATE]" at bounding box center [202, 68] width 151 height 12
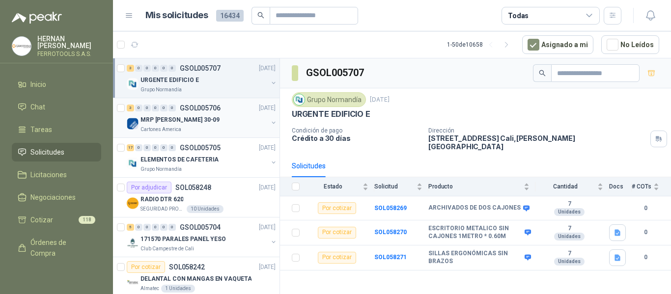
click at [191, 124] on p "MRP [PERSON_NAME] 30-09" at bounding box center [180, 119] width 79 height 9
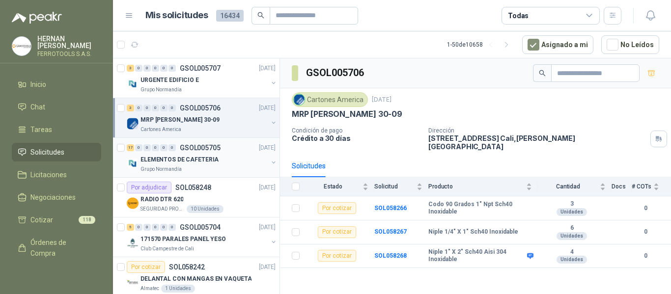
click at [212, 168] on div "Grupo Normandía" at bounding box center [204, 170] width 127 height 8
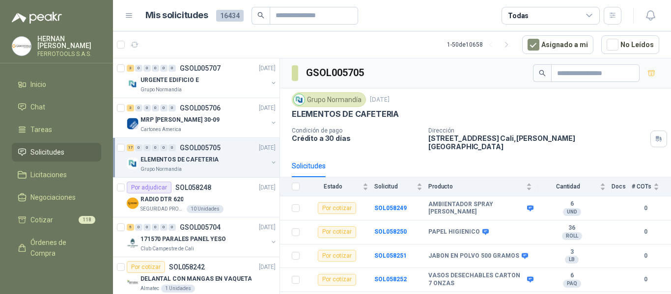
click at [592, 20] on icon at bounding box center [589, 15] width 9 height 9
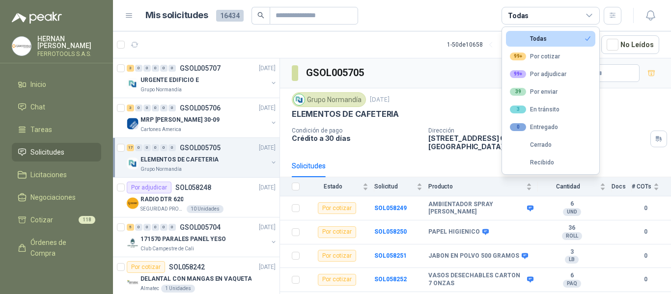
click at [368, 46] on article "1 - 50 de 10658 Asignado a mi No Leídos" at bounding box center [392, 44] width 558 height 27
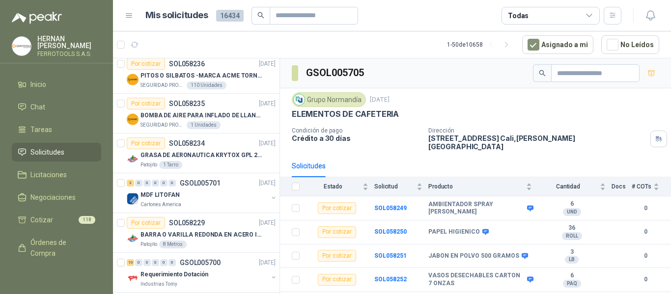
scroll to position [491, 0]
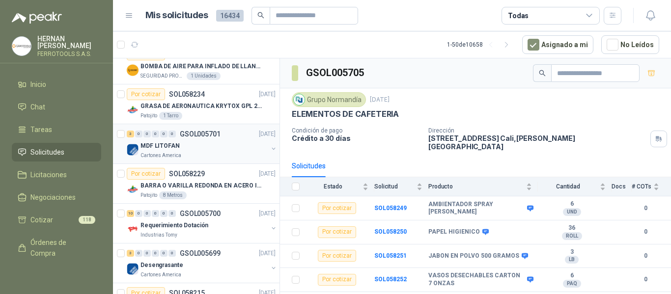
click at [217, 142] on div "MDF LITOFAN" at bounding box center [204, 146] width 127 height 12
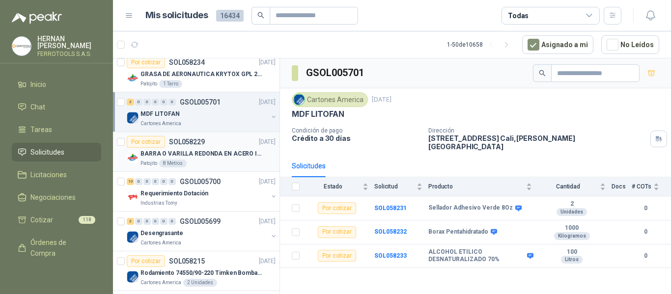
scroll to position [540, 0]
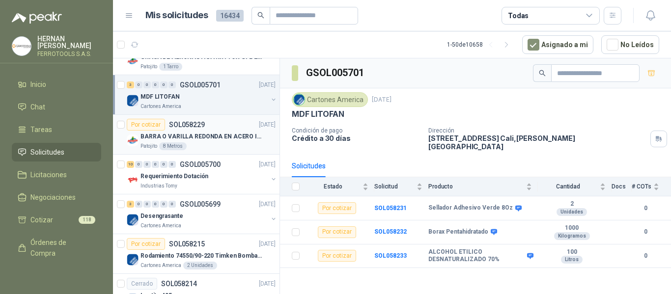
click at [238, 169] on div "10 0 0 0 0 0 GSOL005700 [DATE]" at bounding box center [202, 165] width 151 height 12
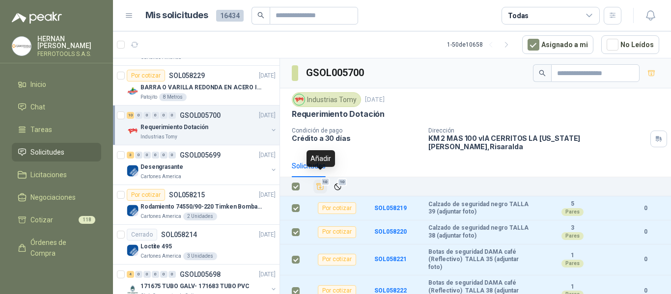
click at [322, 182] on icon "Añadir" at bounding box center [320, 186] width 9 height 9
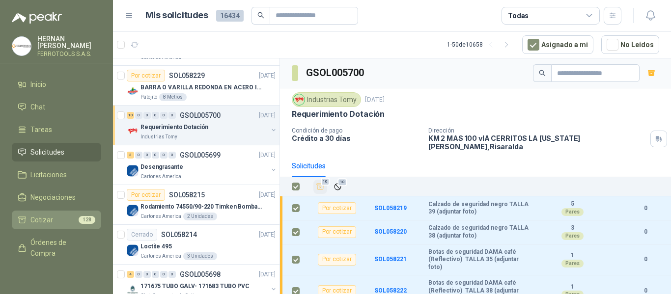
click at [38, 212] on link "Cotizar 128" at bounding box center [56, 220] width 89 height 19
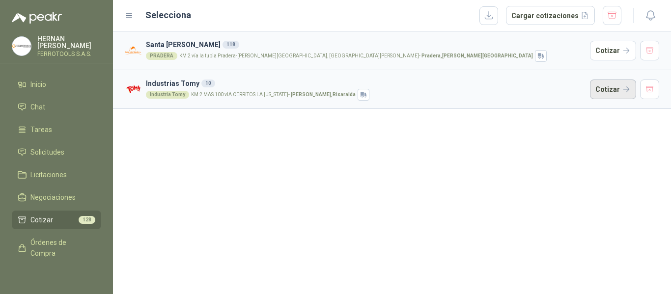
click at [621, 94] on button "Cotizar" at bounding box center [613, 90] width 46 height 20
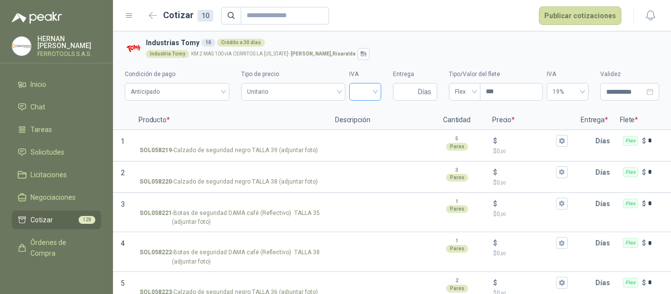
click at [362, 92] on input "search" at bounding box center [365, 91] width 20 height 15
click at [363, 110] on div "19%" at bounding box center [360, 112] width 16 height 11
click at [401, 91] on input "Entrega" at bounding box center [407, 92] width 17 height 17
type input "*"
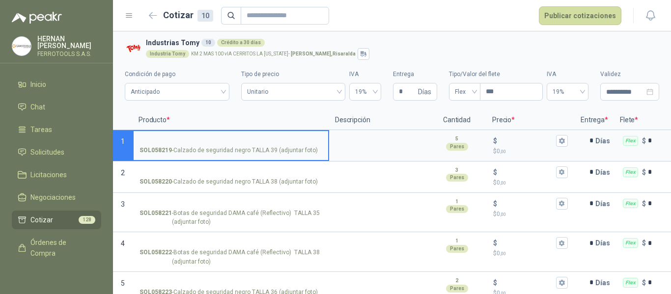
click at [195, 138] on input "SOL058219 - Calzado de seguridad negro TALLA 39 (adjuntar foto)" at bounding box center [231, 141] width 183 height 7
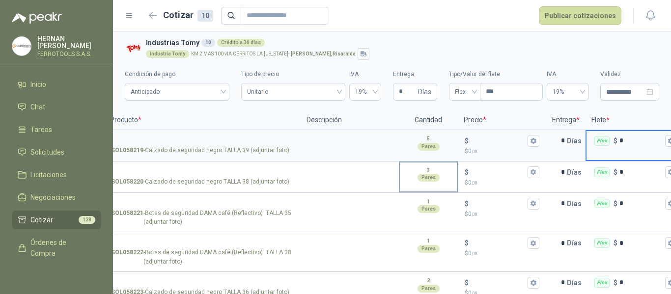
scroll to position [0, 136]
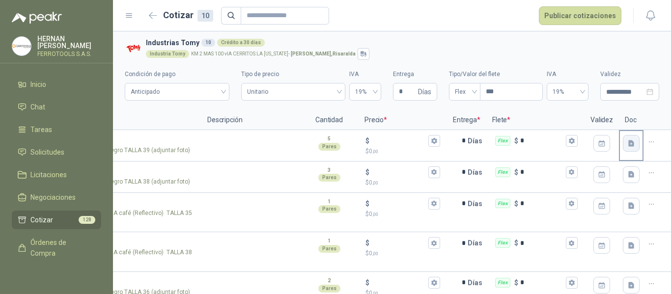
click at [627, 143] on icon "button" at bounding box center [631, 144] width 8 height 8
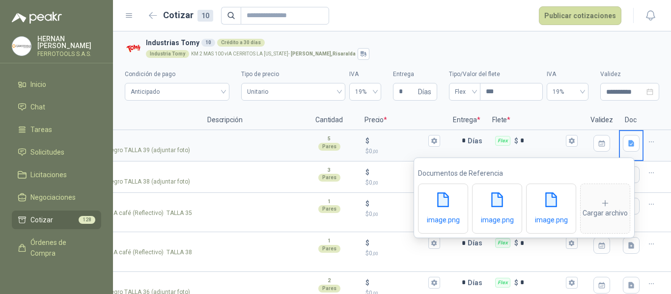
click at [651, 111] on p at bounding box center [658, 121] width 28 height 20
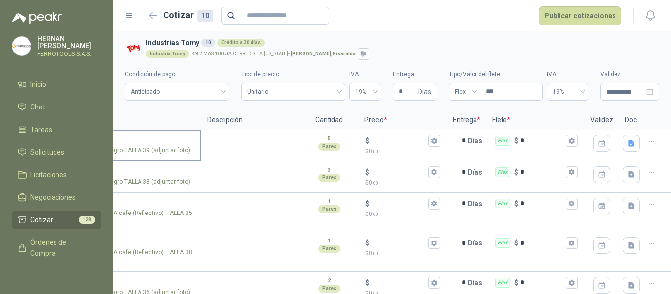
click at [130, 138] on input "SOL058219 - Calzado de seguridad negro TALLA 39 (adjuntar foto)" at bounding box center [103, 141] width 183 height 7
click at [156, 139] on input "SOL058219 - Calzado de seguridad negro TALLA 39 (adjuntar foto)" at bounding box center [103, 141] width 183 height 7
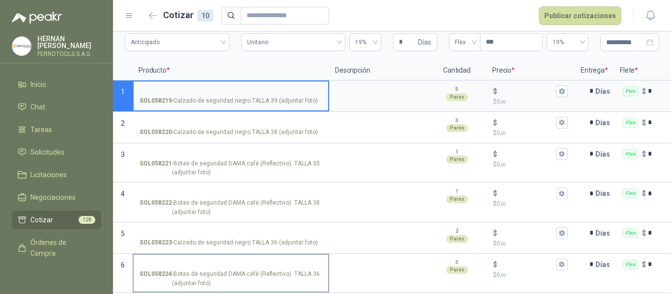
scroll to position [0, 0]
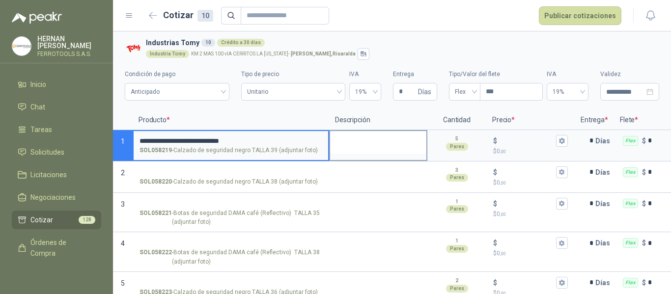
click at [341, 144] on textarea at bounding box center [378, 142] width 96 height 23
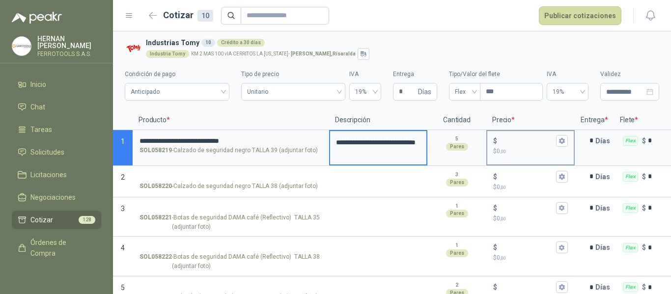
click at [526, 139] on input "$ $ 0 ,00" at bounding box center [526, 140] width 55 height 7
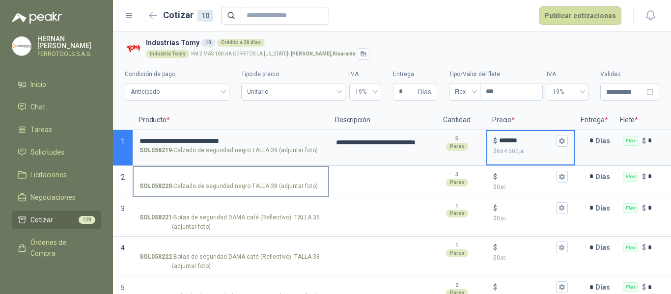
type input "*******"
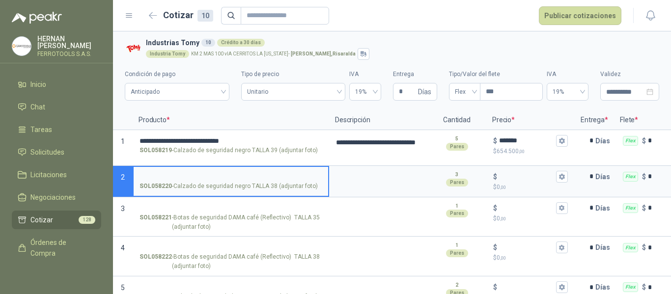
click at [190, 173] on input "SOL058220 - Calzado de seguridad negro TALLA 38 (adjuntar foto)" at bounding box center [231, 176] width 183 height 7
click at [381, 185] on textarea at bounding box center [378, 178] width 96 height 23
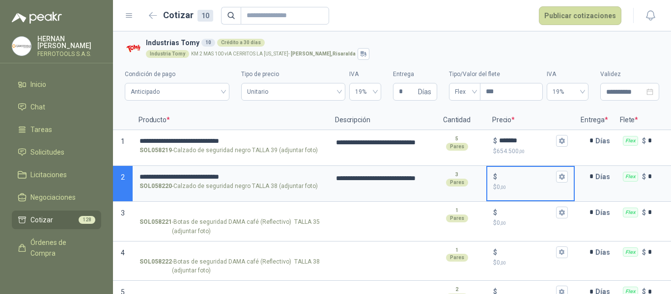
click at [516, 175] on input "$ $ 0 ,00" at bounding box center [526, 176] width 55 height 7
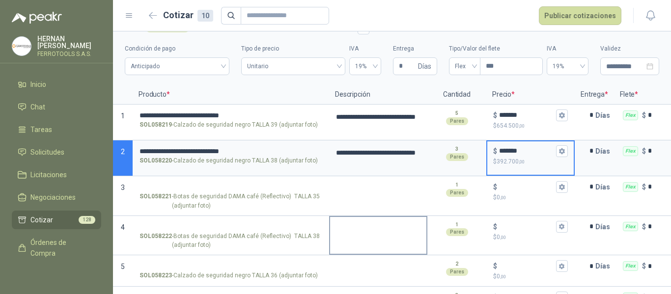
scroll to position [98, 0]
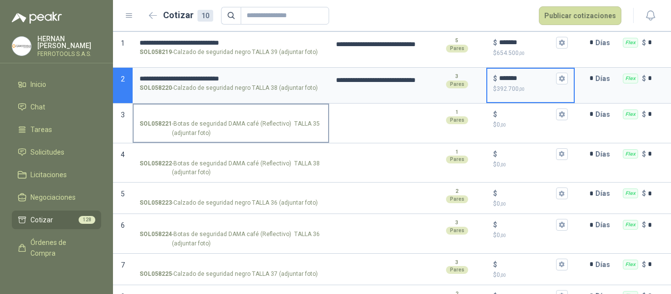
type input "*******"
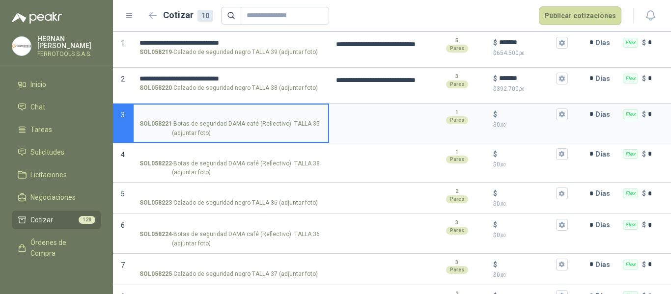
click at [187, 111] on input "SOL058221 - Botas de seguridad DAMA café (Reflectivo) TALLA 35 (adjuntar foto)" at bounding box center [231, 114] width 183 height 7
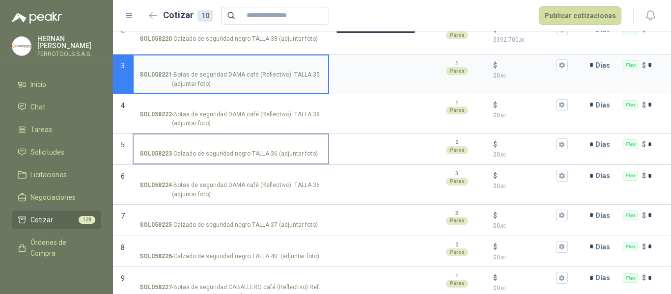
click at [205, 142] on input "SOL058223 - Calzado de seguridad negro TALLA 36 (adjuntar foto)" at bounding box center [231, 144] width 183 height 7
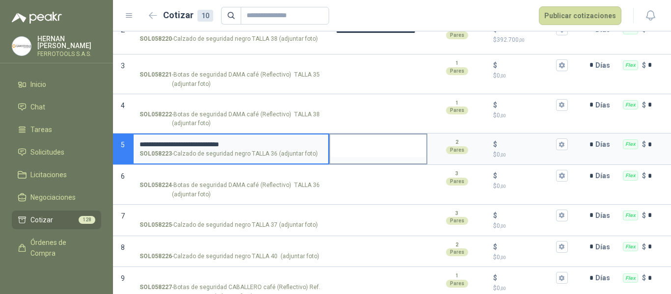
click at [384, 144] on textarea at bounding box center [378, 146] width 96 height 23
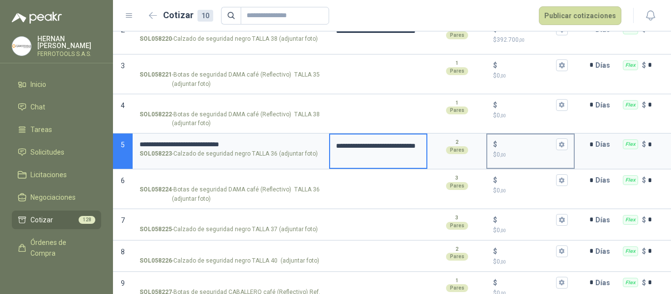
click at [518, 144] on input "$ $ 0 ,00" at bounding box center [526, 144] width 55 height 7
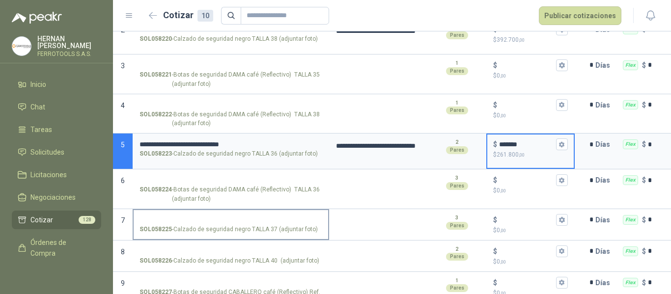
type input "*******"
click at [203, 217] on input "SOL058225 - Calzado de seguridad negro TALLA 37 (adjuntar foto)" at bounding box center [231, 220] width 183 height 7
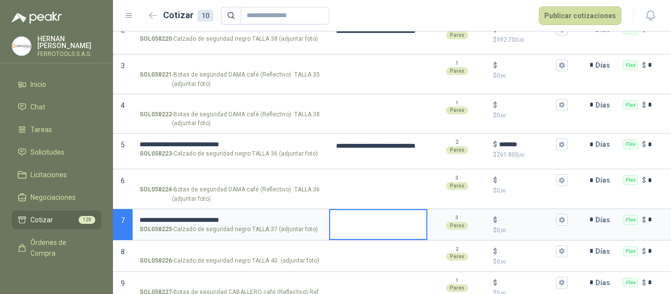
click at [352, 217] on textarea at bounding box center [378, 221] width 96 height 23
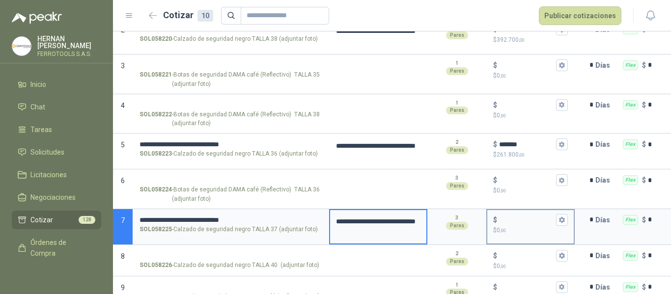
click at [516, 221] on input "$ $ 0 ,00" at bounding box center [526, 219] width 55 height 7
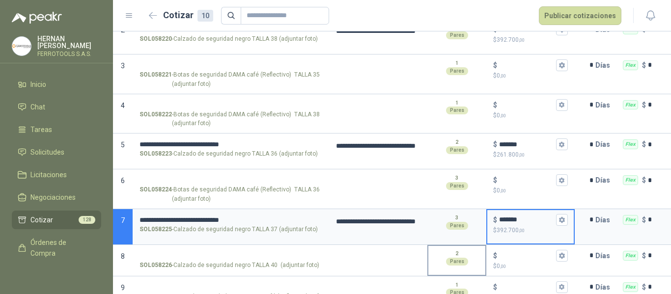
scroll to position [208, 0]
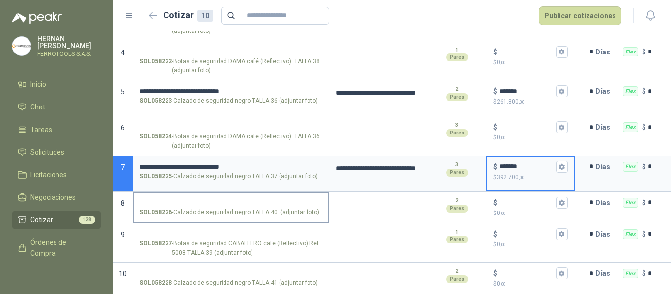
type input "*******"
click at [223, 199] on input "SOL058226 - Calzado de seguridad negro TALLA 40 (adjuntar foto)" at bounding box center [231, 202] width 183 height 7
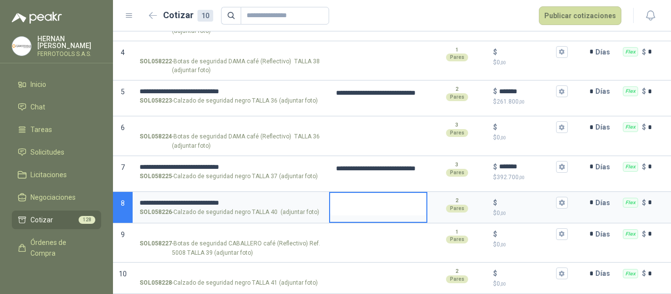
click at [379, 197] on textarea at bounding box center [378, 204] width 96 height 23
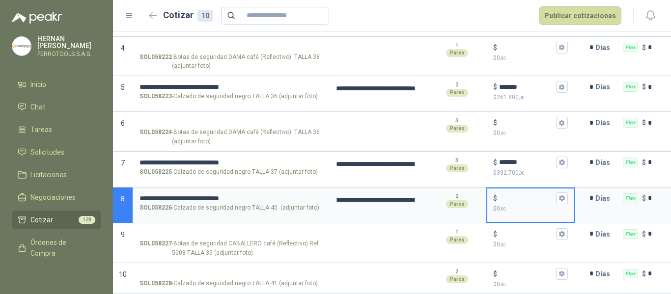
click at [524, 195] on input "$ $ 0 ,00" at bounding box center [526, 198] width 55 height 7
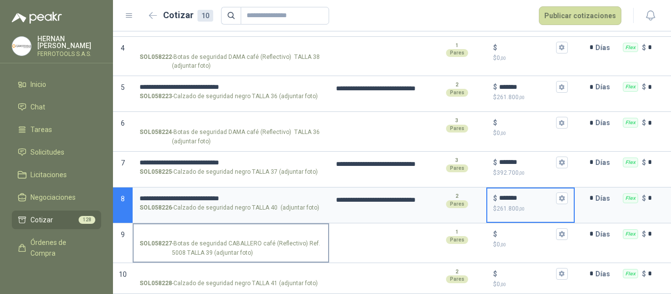
type input "*******"
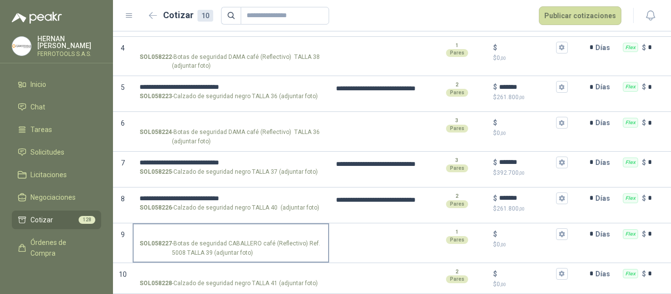
click at [221, 225] on label "SOL058227 - Botas de seguridad CABALLERO café (Reflectivo) Ref. 5008 TALLA 39 (…" at bounding box center [231, 243] width 195 height 37
click at [221, 231] on input "SOL058227 - Botas de seguridad CABALLERO café (Reflectivo) Ref. 5008 TALLA 39 (…" at bounding box center [231, 234] width 183 height 7
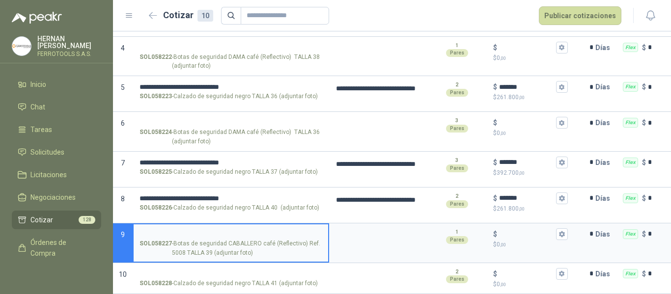
scroll to position [213, 0]
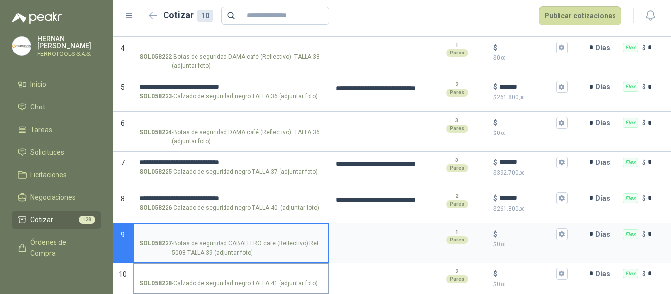
click at [256, 271] on input "SOL058228 - Calzado de seguridad negro TALLA 41 (adjuntar foto)" at bounding box center [231, 274] width 183 height 7
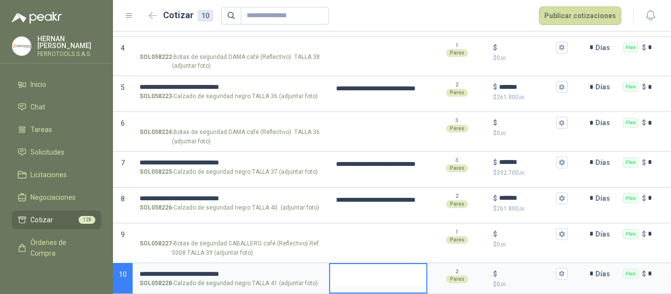
click at [359, 265] on textarea at bounding box center [378, 275] width 96 height 23
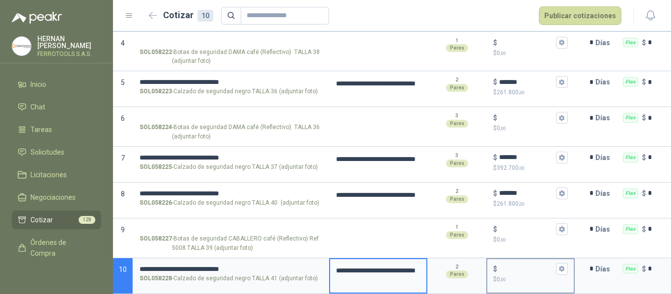
click at [517, 270] on input "$ $ 0 ,00" at bounding box center [526, 268] width 55 height 7
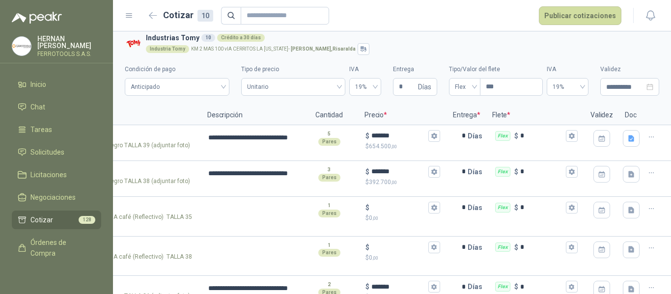
scroll to position [0, 0]
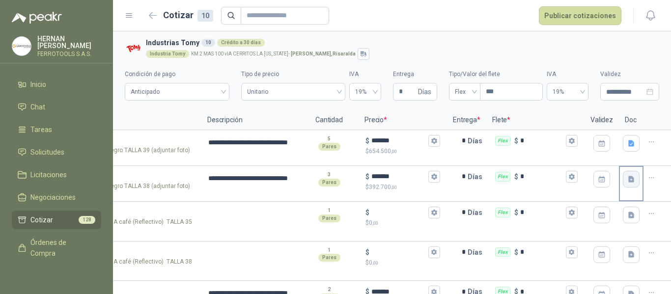
type input "*******"
click at [626, 184] on button "button" at bounding box center [631, 179] width 17 height 17
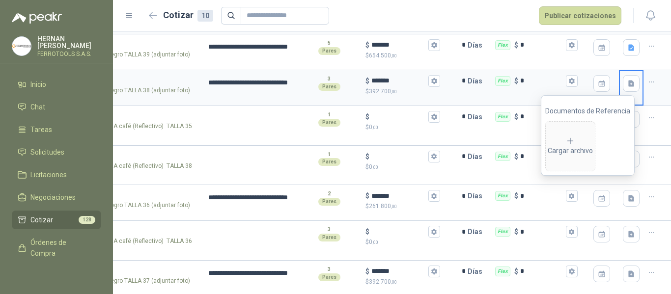
scroll to position [98, 0]
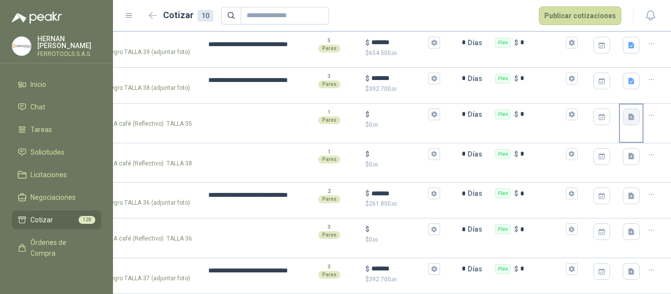
click at [628, 116] on icon "button" at bounding box center [631, 117] width 6 height 6
click at [648, 115] on icon "button" at bounding box center [652, 116] width 8 height 8
click at [649, 195] on icon "button" at bounding box center [651, 195] width 4 height 0
click at [627, 199] on icon "button" at bounding box center [631, 196] width 8 height 8
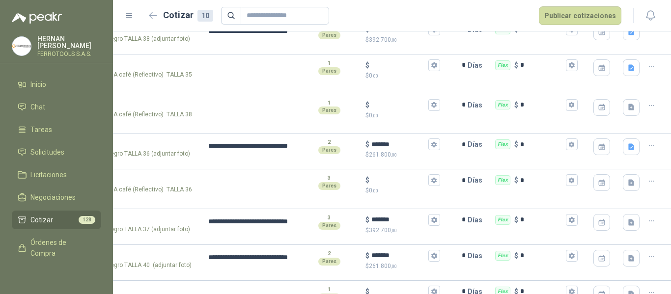
scroll to position [197, 0]
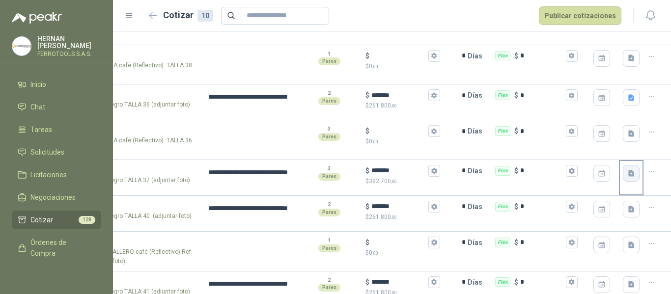
click at [628, 174] on icon "button" at bounding box center [631, 173] width 6 height 6
click at [628, 207] on button "button" at bounding box center [631, 209] width 17 height 17
click at [628, 284] on icon "button" at bounding box center [631, 285] width 6 height 6
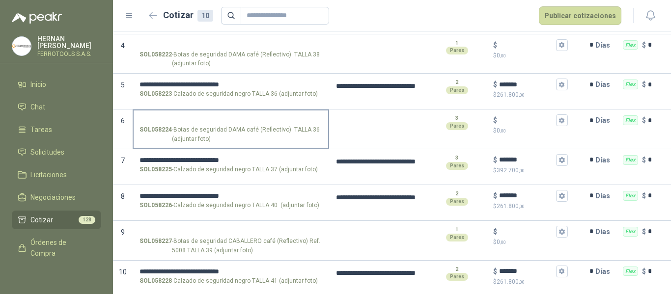
scroll to position [218, 0]
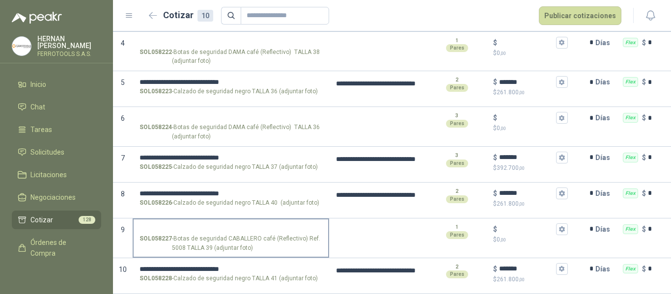
click at [239, 226] on input "SOL058227 - Botas de seguridad CABALLERO café (Reflectivo) Ref. 5008 TALLA 39 (…" at bounding box center [231, 229] width 183 height 7
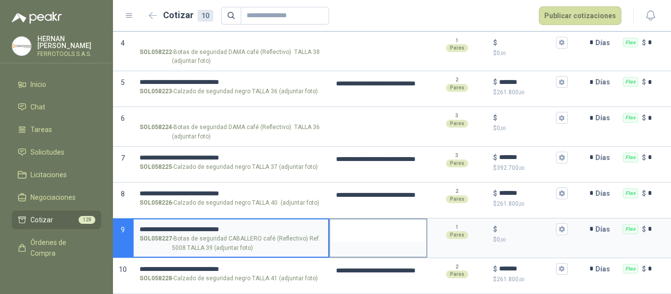
click at [350, 222] on textarea at bounding box center [378, 231] width 96 height 23
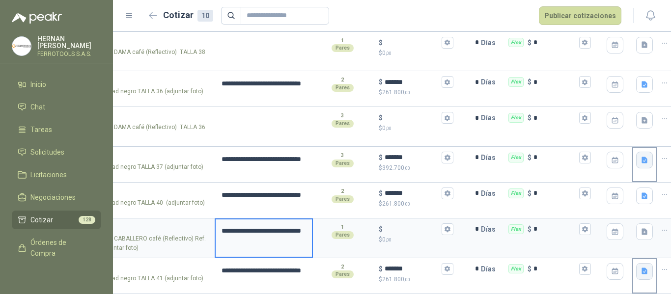
scroll to position [0, 136]
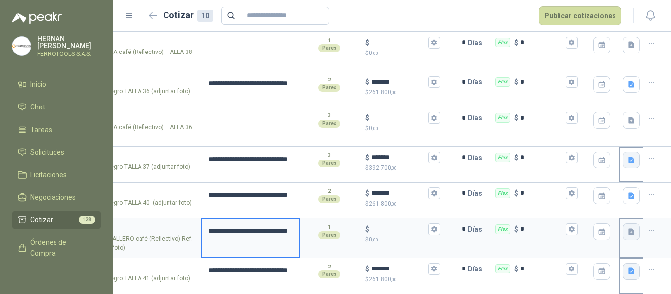
click at [628, 228] on icon "button" at bounding box center [631, 231] width 6 height 6
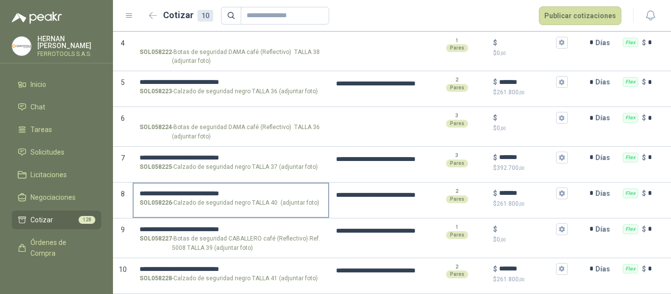
scroll to position [70, 0]
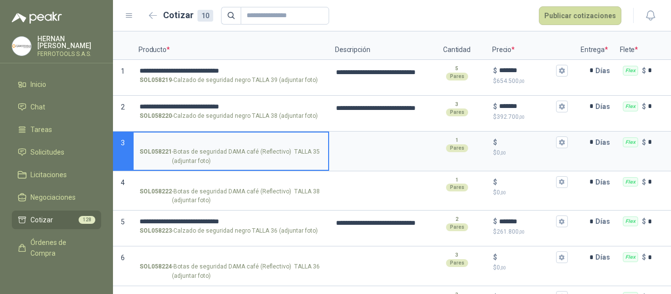
click at [219, 142] on input "SOL058221 - Botas de seguridad DAMA café (Reflectivo) TALLA 35 (adjuntar foto)" at bounding box center [231, 142] width 183 height 7
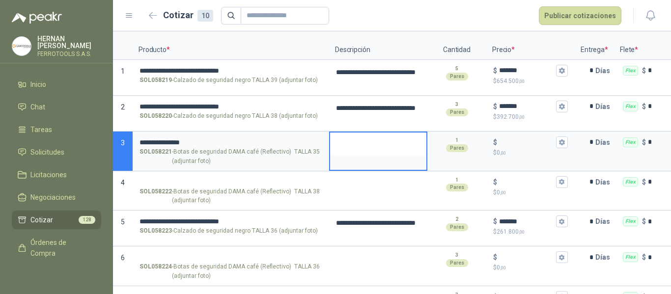
click at [378, 146] on textarea at bounding box center [378, 144] width 96 height 23
click at [515, 140] on input "$ $ 0 ,00" at bounding box center [526, 142] width 55 height 7
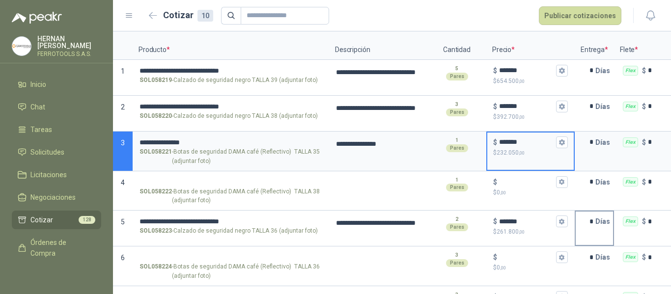
type input "*******"
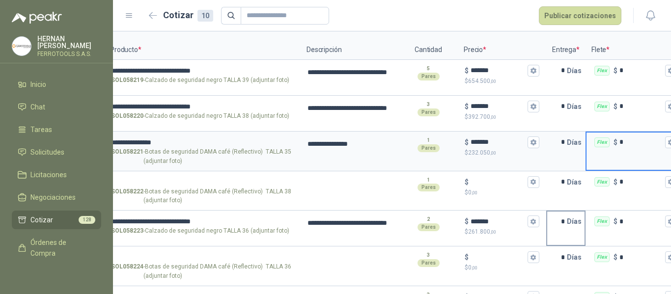
scroll to position [0, 136]
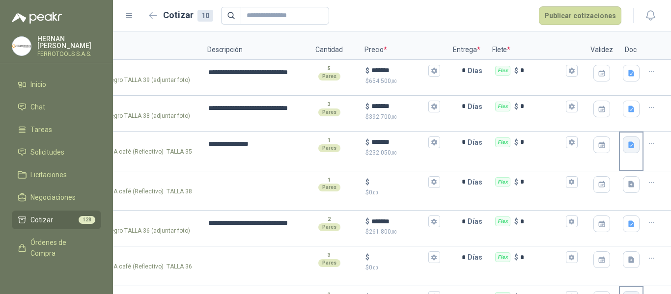
click at [628, 143] on button "button" at bounding box center [631, 145] width 17 height 17
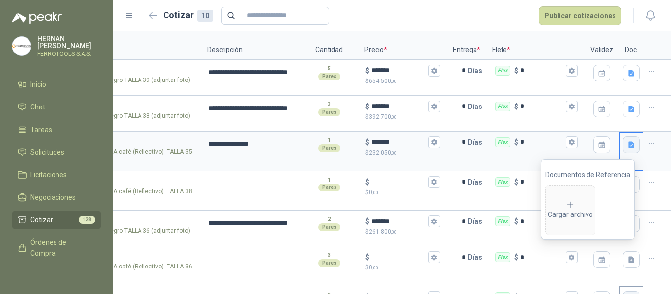
click at [628, 144] on icon "button" at bounding box center [631, 145] width 6 height 6
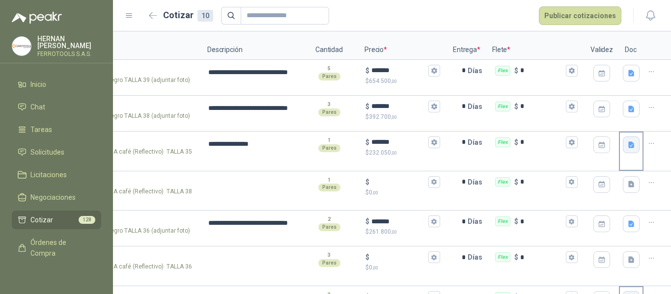
click at [628, 144] on icon "button" at bounding box center [631, 145] width 6 height 6
click at [628, 183] on icon "button" at bounding box center [631, 184] width 6 height 6
click at [628, 261] on icon "button" at bounding box center [631, 260] width 6 height 6
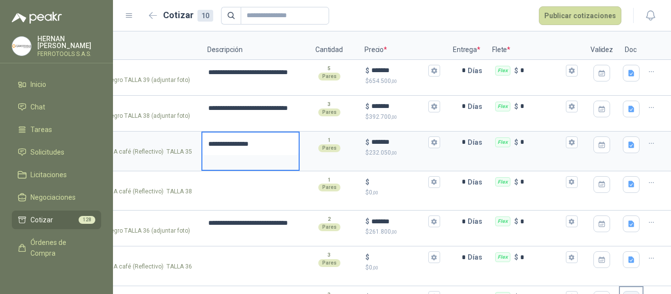
drag, startPoint x: 259, startPoint y: 145, endPoint x: 196, endPoint y: 141, distance: 63.5
click at [202, 141] on textarea "**********" at bounding box center [250, 144] width 96 height 23
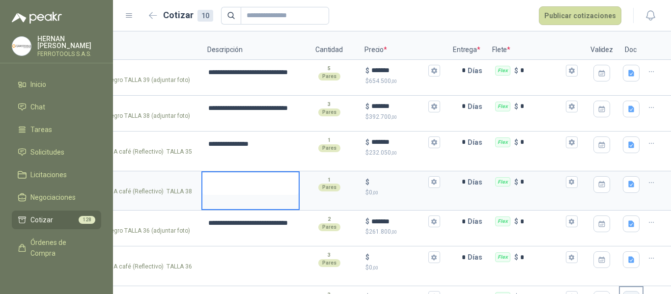
click at [253, 180] on textarea at bounding box center [250, 183] width 96 height 23
click at [379, 192] on p "$ 0 ,00" at bounding box center [403, 192] width 75 height 9
click at [379, 186] on input "$ $ 0 ,00" at bounding box center [398, 181] width 55 height 7
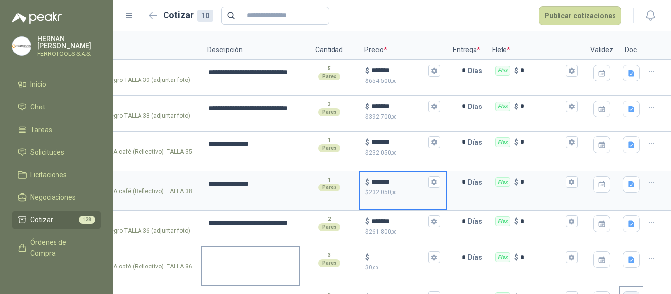
type input "*******"
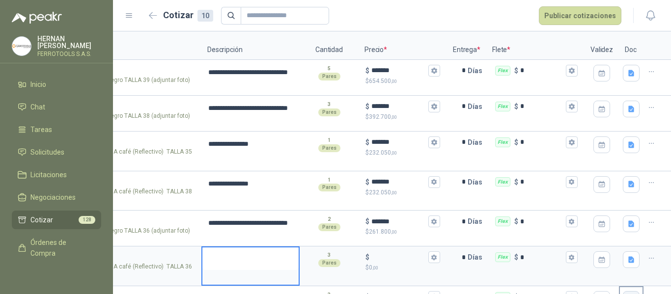
click at [225, 265] on textarea at bounding box center [250, 259] width 96 height 23
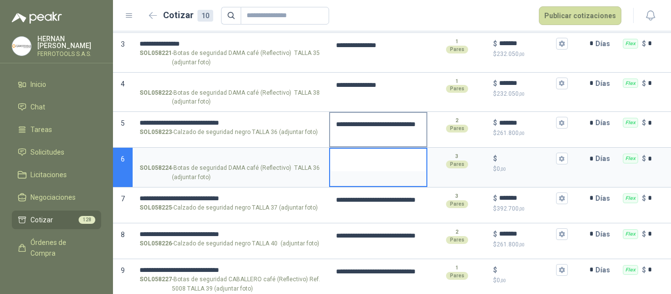
scroll to position [119, 0]
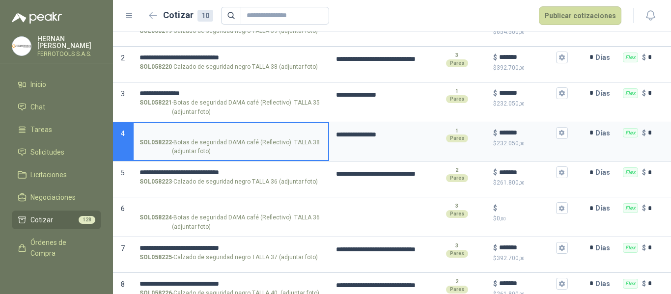
click at [203, 133] on input "SOL058222 - Botas de seguridad DAMA café (Reflectivo) TALLA 38 (adjuntar foto)" at bounding box center [231, 133] width 183 height 7
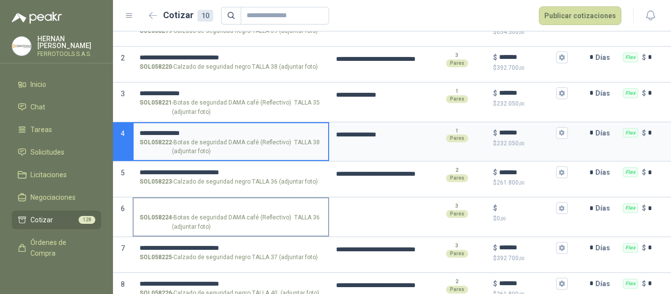
click at [236, 205] on input "SOL058224 - Botas de seguridad DAMA café (Reflectivo) TALLA 36 (adjuntar foto)" at bounding box center [231, 208] width 183 height 7
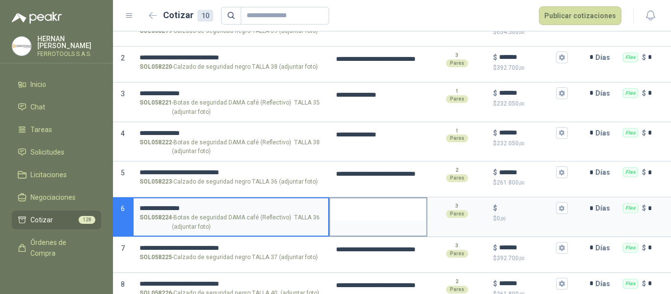
click at [387, 214] on textarea at bounding box center [378, 210] width 96 height 23
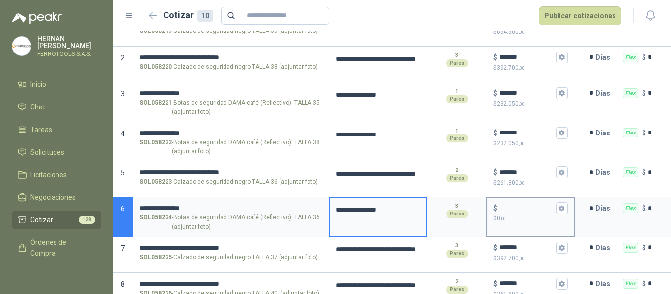
click at [513, 215] on p "$ 0 ,00" at bounding box center [530, 218] width 75 height 9
click at [513, 212] on input "$ $ 0 ,00" at bounding box center [526, 208] width 55 height 7
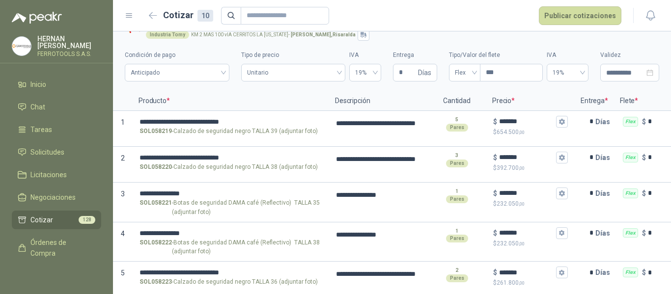
scroll to position [0, 0]
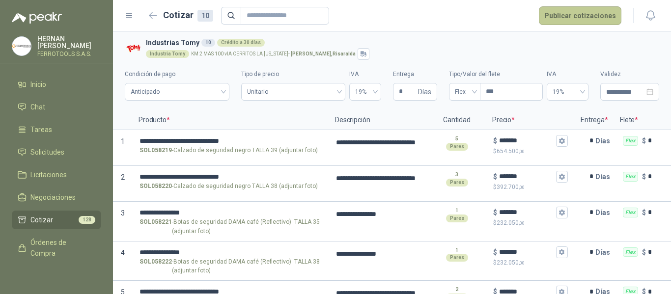
type input "*******"
click at [583, 17] on button "Publicar cotizaciones" at bounding box center [580, 15] width 83 height 19
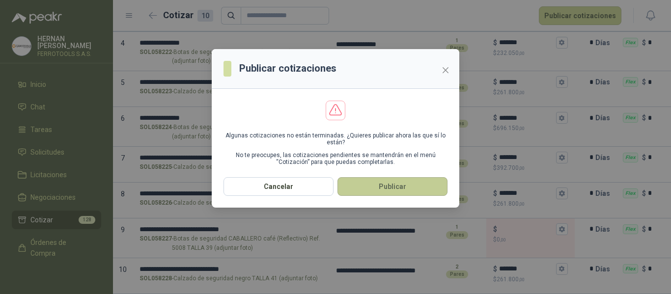
click at [390, 191] on button "Publicar" at bounding box center [393, 186] width 110 height 19
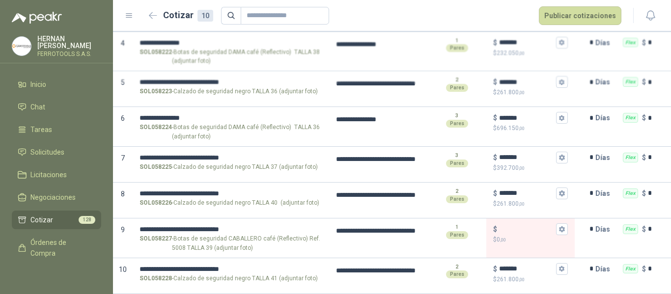
scroll to position [0, 0]
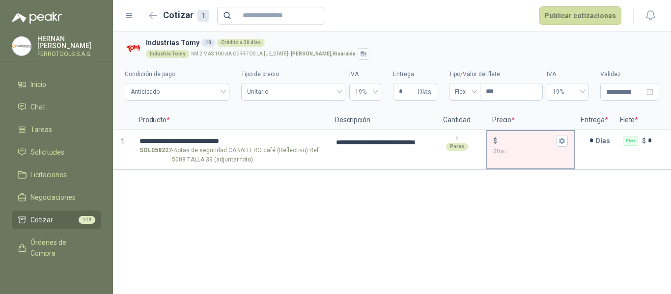
click at [501, 144] on input "$ $ 0 ,00" at bounding box center [526, 140] width 55 height 7
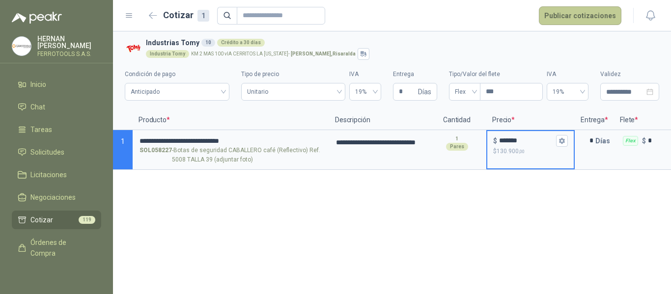
type input "*******"
click at [588, 18] on button "Publicar cotizaciones" at bounding box center [580, 15] width 83 height 19
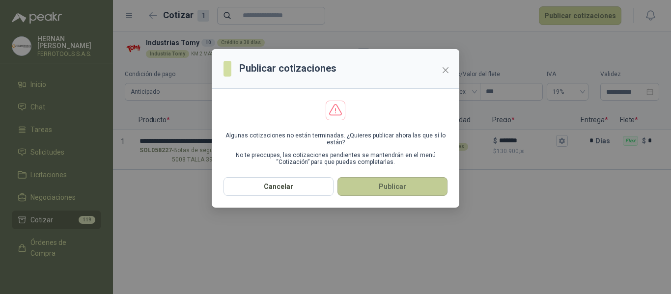
click at [413, 179] on button "Publicar" at bounding box center [393, 186] width 110 height 19
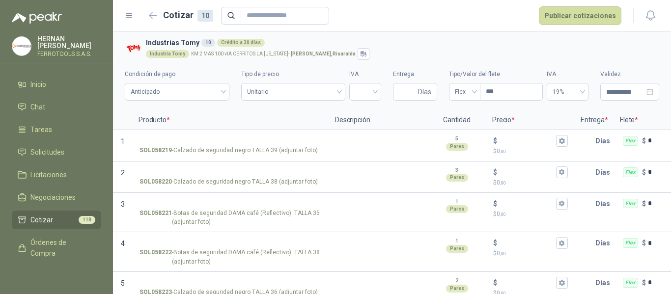
scroll to position [191, 0]
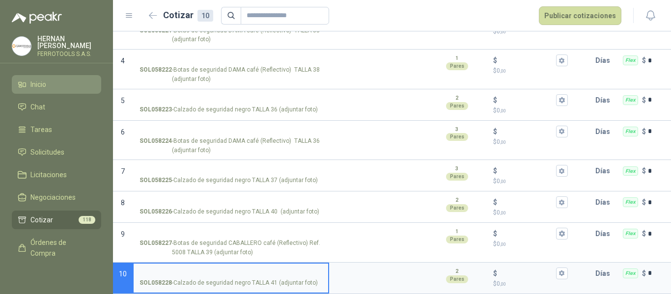
click at [42, 86] on span "Inicio" at bounding box center [38, 84] width 16 height 11
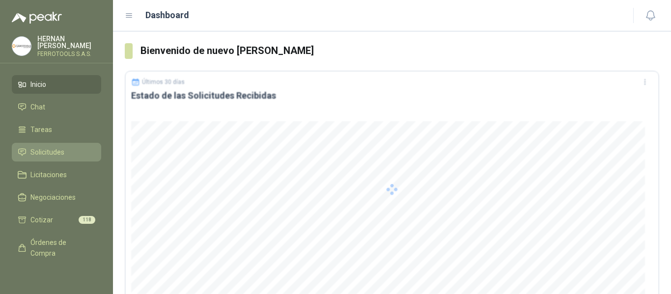
click at [50, 155] on span "Solicitudes" at bounding box center [47, 152] width 34 height 11
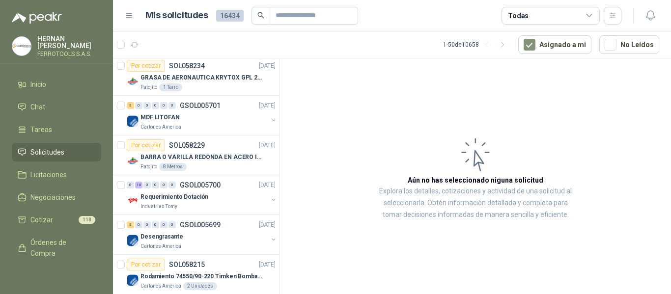
scroll to position [540, 0]
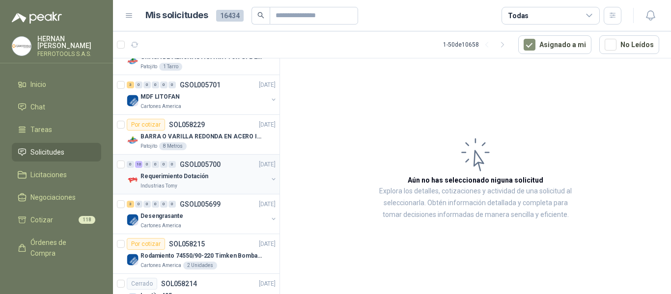
click at [221, 179] on div "Requerimiento Dotación" at bounding box center [204, 176] width 127 height 12
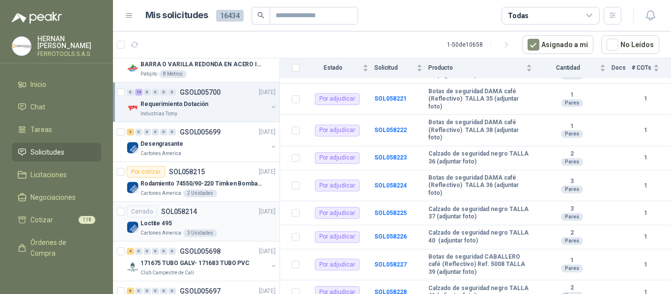
scroll to position [639, 0]
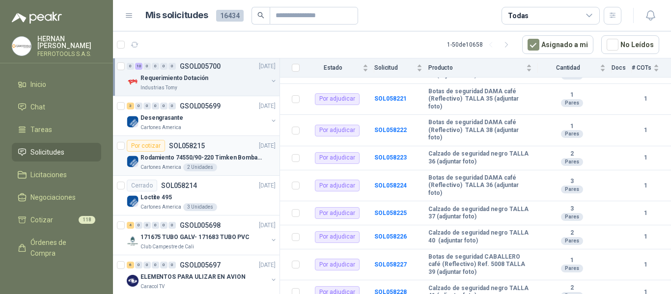
click at [239, 153] on p "Rodamiento 74550/90-220 Timken BombaVG40" at bounding box center [202, 157] width 122 height 9
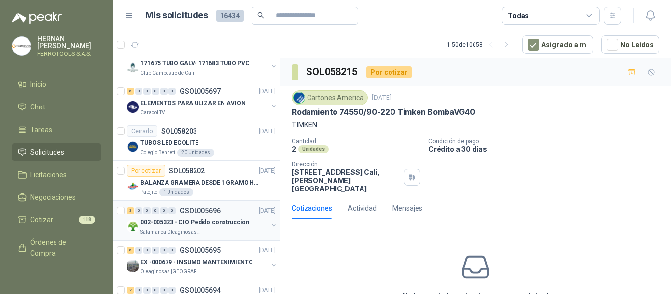
scroll to position [835, 0]
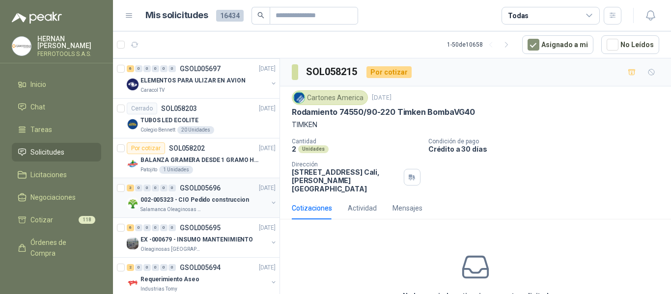
click at [245, 200] on div "002-005323 - CIO Pedido construccion" at bounding box center [204, 200] width 127 height 12
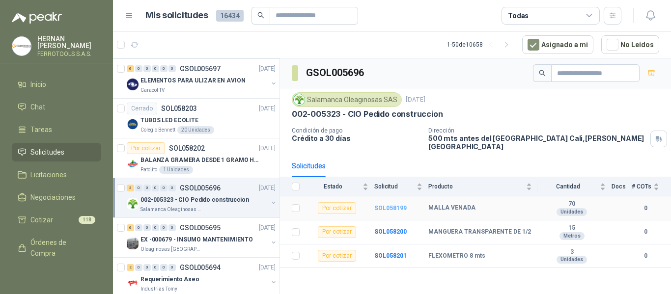
click at [398, 205] on b "SOL058199" at bounding box center [390, 208] width 32 height 7
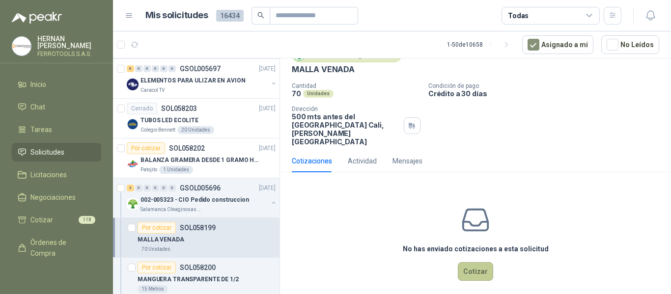
click at [474, 262] on button "Cotizar" at bounding box center [475, 271] width 35 height 19
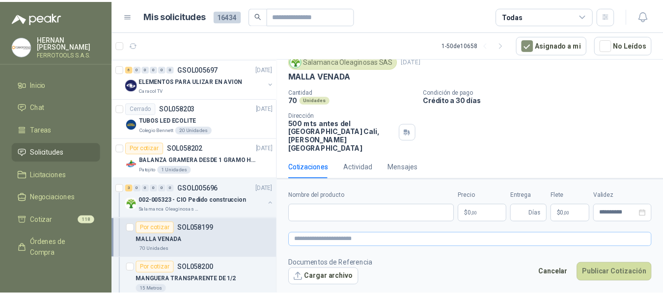
scroll to position [36, 0]
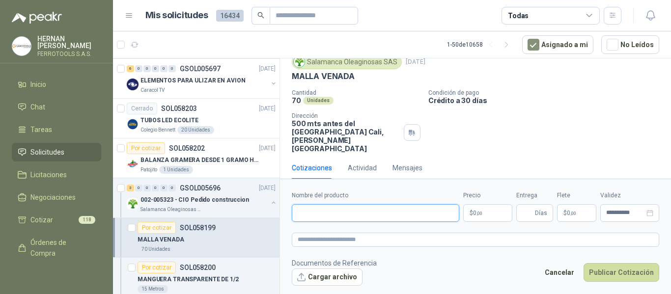
click at [432, 216] on input "Nombre del producto" at bounding box center [376, 213] width 168 height 18
paste input "**********"
type input "**********"
click at [445, 239] on textarea at bounding box center [476, 240] width 368 height 14
paste textarea "**********"
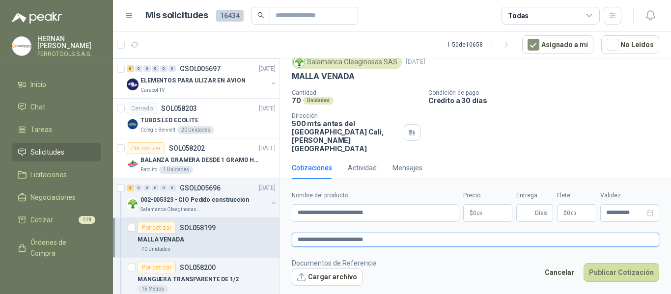
type textarea "**********"
click at [496, 208] on body "HERNAN RUALES FERROTOOLS S.A.S. Inicio Chat Tareas Solicitudes Licitaciones Neg…" at bounding box center [335, 147] width 671 height 294
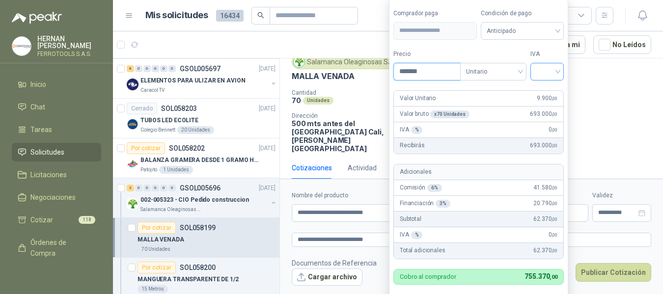
type input "*******"
click at [556, 72] on input "search" at bounding box center [548, 70] width 22 height 15
click at [548, 92] on div "19%" at bounding box center [549, 91] width 18 height 11
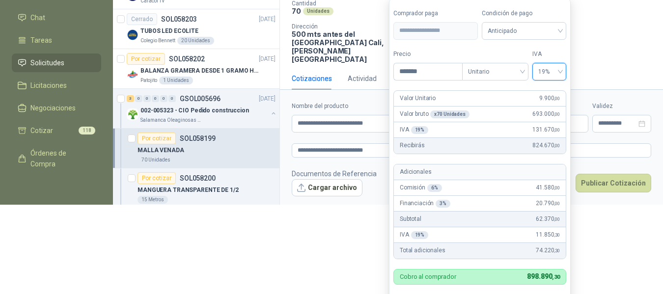
scroll to position [92, 0]
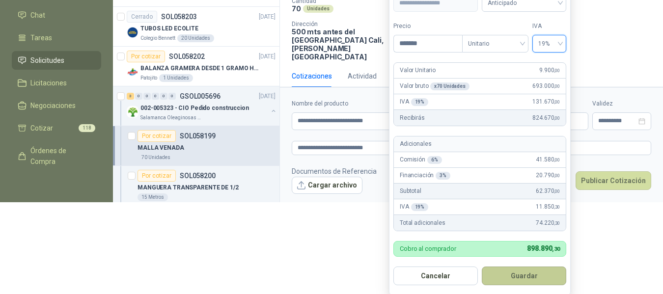
click at [534, 280] on button "Guardar" at bounding box center [524, 276] width 85 height 19
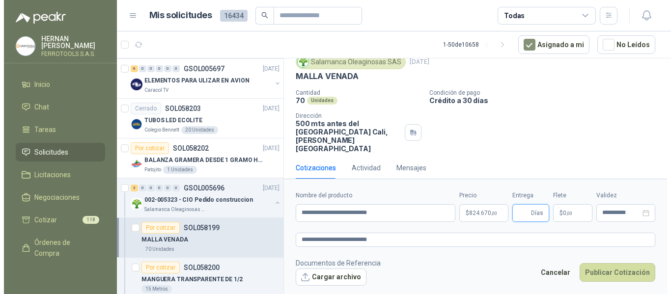
scroll to position [0, 0]
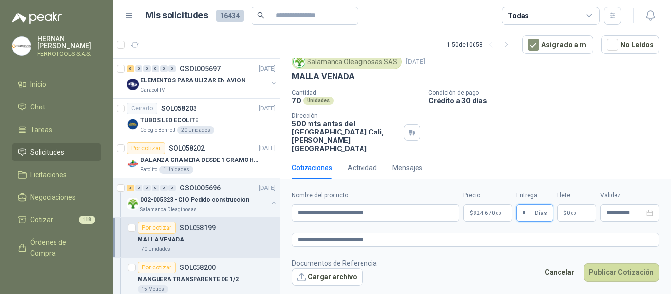
type input "*"
click at [584, 205] on p "$ 0 ,00" at bounding box center [576, 213] width 39 height 18
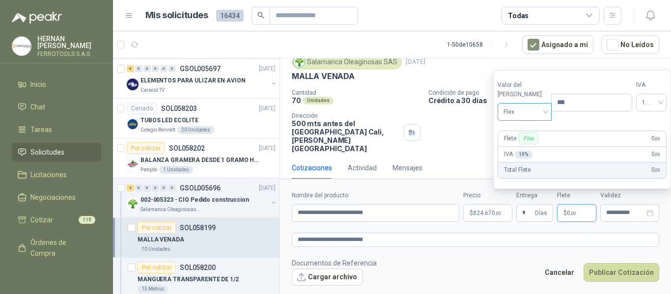
click at [540, 113] on span "Flex" at bounding box center [525, 112] width 43 height 15
click at [511, 163] on div "Fijo" at bounding box center [523, 164] width 34 height 11
click at [560, 111] on input "***" at bounding box center [592, 102] width 80 height 17
type input "*********"
click at [616, 63] on div "Salamanca Oleaginosas SAS 30 sept, 2025" at bounding box center [476, 62] width 368 height 15
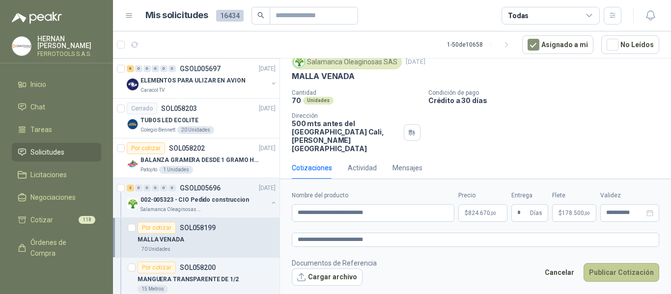
click at [634, 273] on button "Publicar Cotización" at bounding box center [622, 272] width 76 height 19
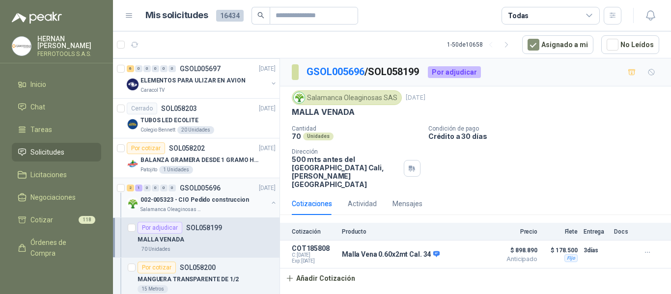
click at [241, 209] on div "Salamanca Oleaginosas SAS" at bounding box center [204, 210] width 127 height 8
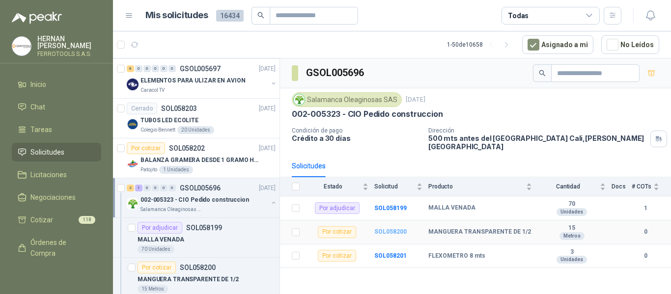
click at [393, 228] on b "SOL058200" at bounding box center [390, 231] width 32 height 7
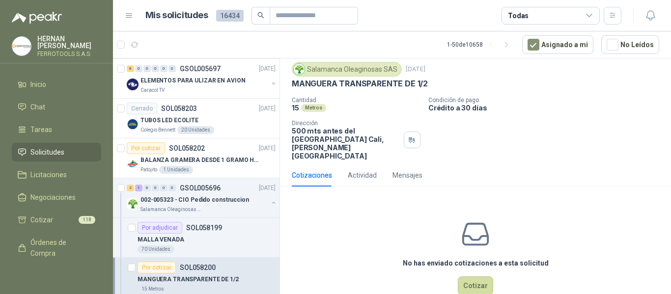
scroll to position [43, 0]
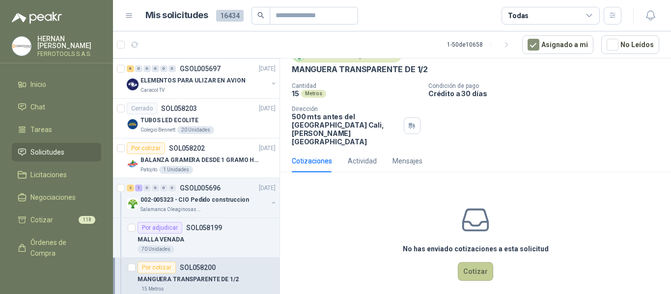
click at [469, 262] on button "Cotizar" at bounding box center [475, 271] width 35 height 19
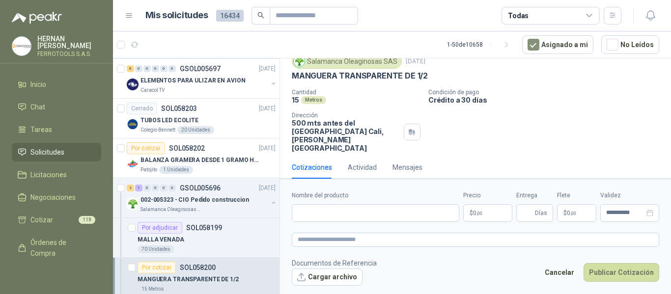
scroll to position [36, 0]
click at [382, 216] on input "Nombre del producto" at bounding box center [376, 213] width 168 height 18
paste input "**********"
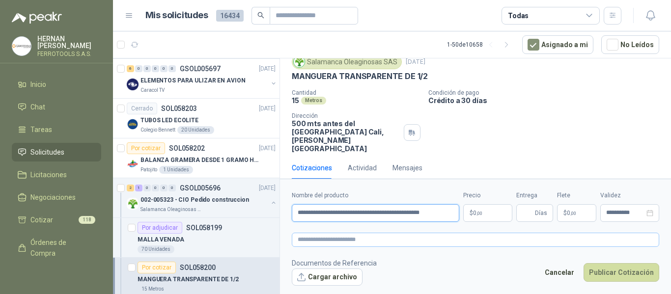
type input "**********"
click at [398, 240] on textarea at bounding box center [476, 240] width 368 height 14
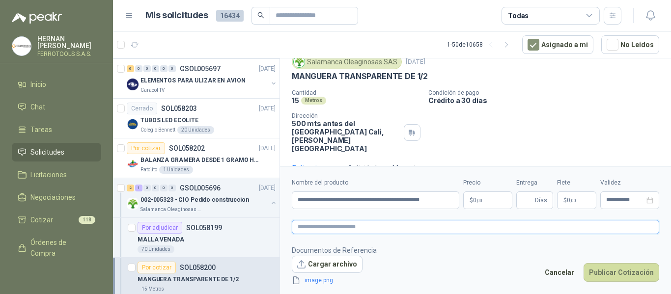
scroll to position [43, 0]
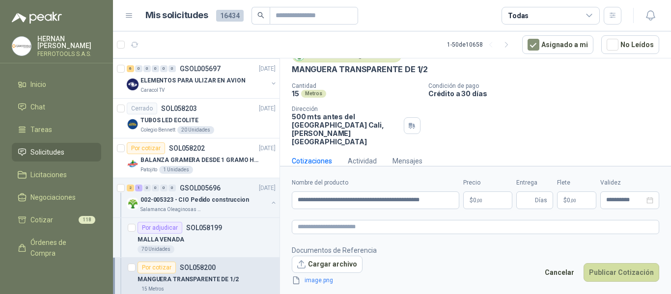
drag, startPoint x: 368, startPoint y: 280, endPoint x: 371, endPoint y: 276, distance: 5.3
click at [368, 280] on icon "delete" at bounding box center [371, 280] width 7 height 7
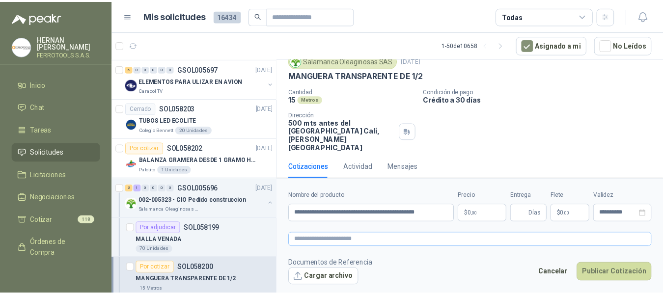
scroll to position [36, 0]
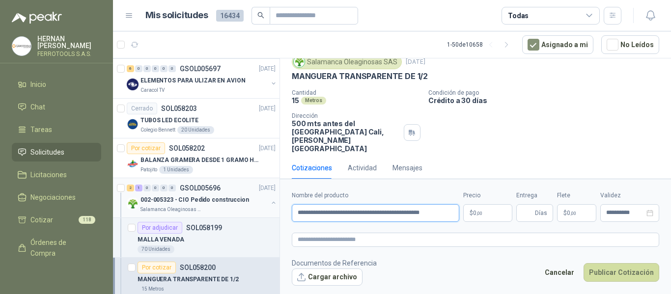
drag, startPoint x: 444, startPoint y: 215, endPoint x: 220, endPoint y: 218, distance: 224.6
click at [220, 218] on div "3 0 0 0 0 0 GSOL005707 30/09/25 URGENTE EDIFICIO E Grupo Normandía 3 0 0 0 0 0 …" at bounding box center [392, 178] width 558 height 240
click at [349, 236] on textarea at bounding box center [476, 240] width 368 height 14
paste textarea "**********"
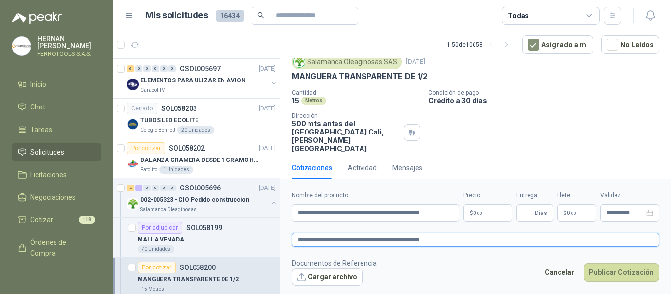
type textarea "**********"
click at [480, 212] on body "HERNAN RUALES FERROTOOLS S.A.S. Inicio Chat Tareas Solicitudes Licitaciones Neg…" at bounding box center [335, 147] width 671 height 294
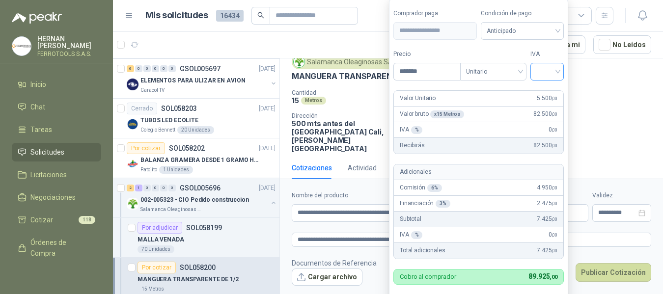
type input "*******"
click at [556, 69] on input "search" at bounding box center [548, 70] width 22 height 15
click at [550, 94] on div "19%" at bounding box center [549, 91] width 18 height 11
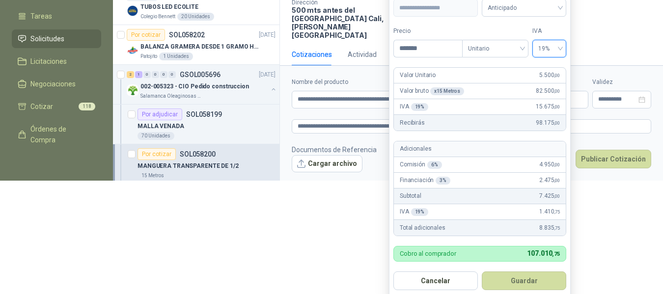
scroll to position [121, 0]
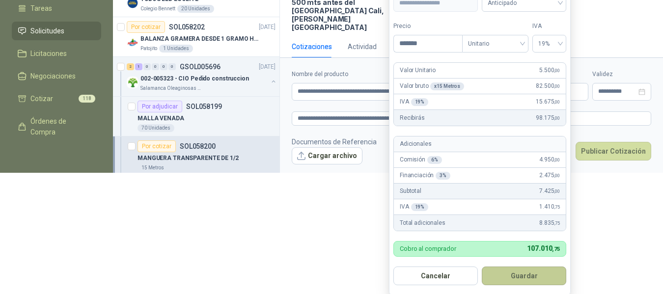
click at [534, 281] on button "Guardar" at bounding box center [524, 276] width 85 height 19
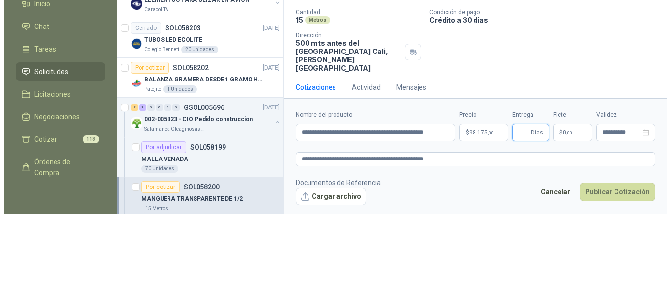
scroll to position [0, 0]
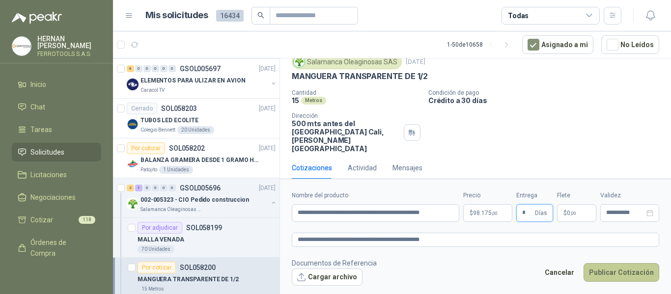
type input "*"
click at [617, 274] on button "Publicar Cotización" at bounding box center [622, 272] width 76 height 19
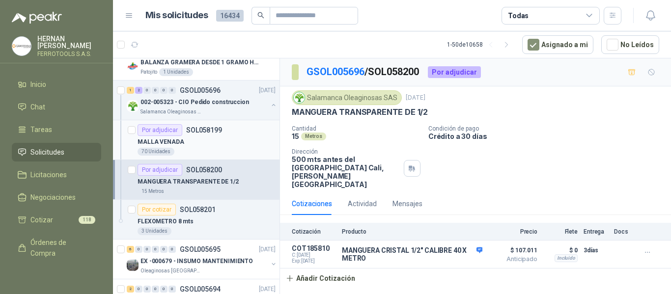
scroll to position [934, 0]
click at [218, 220] on div "FLEXOMETRO 8 mts" at bounding box center [207, 221] width 138 height 12
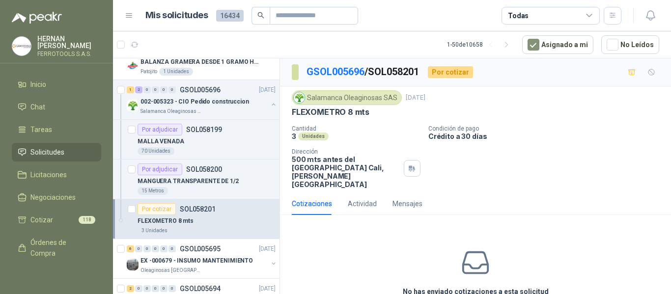
scroll to position [43, 0]
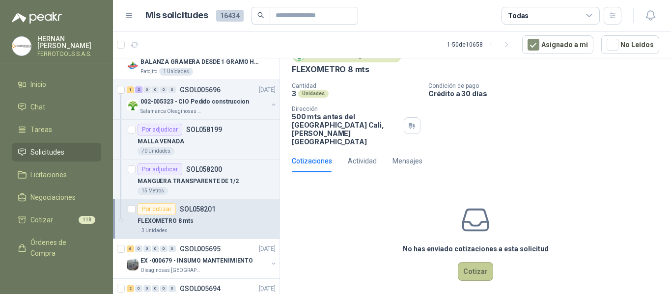
click at [465, 266] on button "Cotizar" at bounding box center [475, 271] width 35 height 19
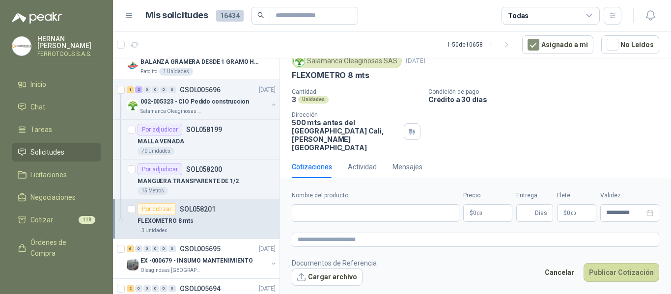
scroll to position [36, 0]
click at [410, 214] on input "Nombre del producto" at bounding box center [376, 213] width 168 height 18
paste input "**********"
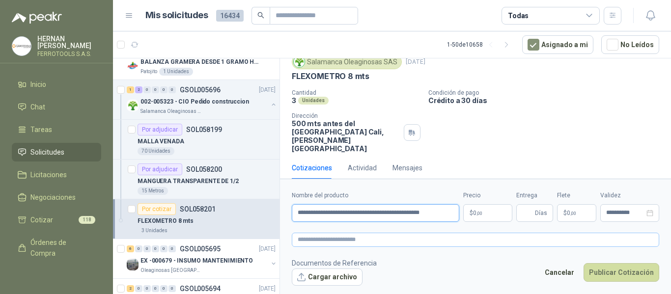
type input "**********"
click at [366, 239] on textarea at bounding box center [476, 240] width 368 height 14
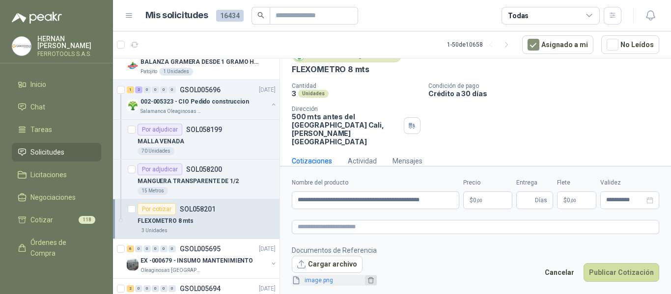
click at [370, 281] on icon "delete" at bounding box center [371, 281] width 6 height 6
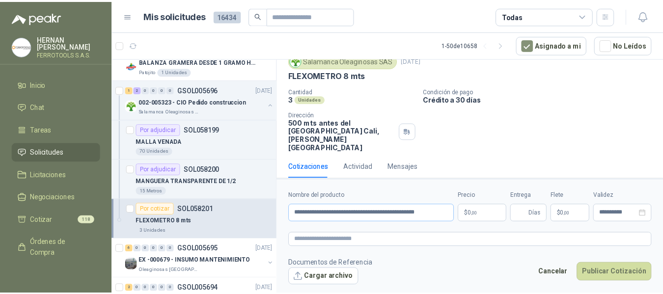
scroll to position [36, 0]
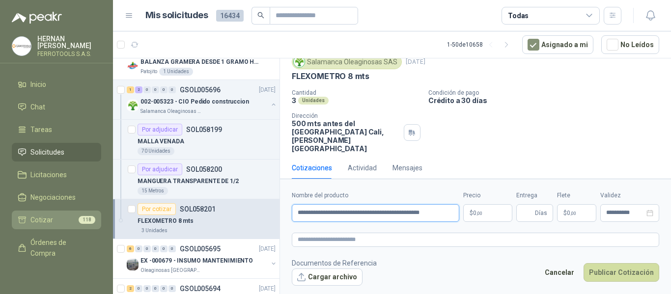
drag, startPoint x: 445, startPoint y: 216, endPoint x: 80, endPoint y: 224, distance: 364.7
click at [80, 224] on div "HERNAN RUALES FERROTOOLS S.A.S. Inicio Chat Tareas Solicitudes Licitaciones Neg…" at bounding box center [335, 147] width 671 height 294
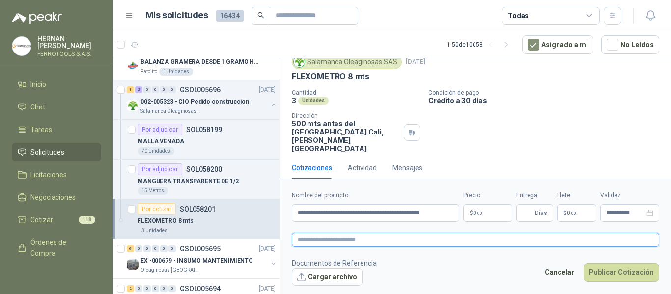
click at [314, 243] on textarea at bounding box center [476, 240] width 368 height 14
paste textarea "**********"
type textarea "**********"
click at [474, 214] on body "HERNAN RUALES FERROTOOLS S.A.S. Inicio Chat Tareas Solicitudes Licitaciones Neg…" at bounding box center [335, 147] width 671 height 294
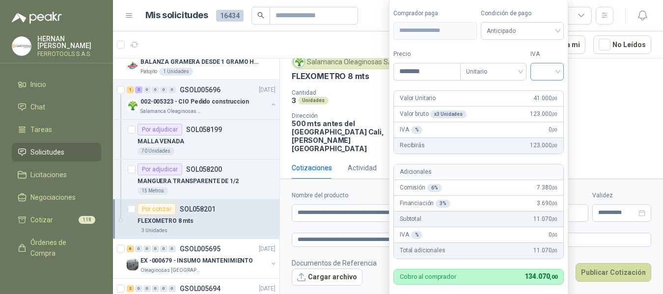
type input "********"
click at [558, 73] on input "search" at bounding box center [548, 70] width 22 height 15
click at [547, 89] on div "19%" at bounding box center [549, 91] width 18 height 11
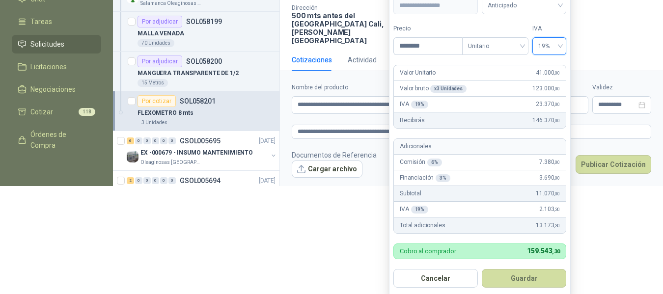
scroll to position [111, 0]
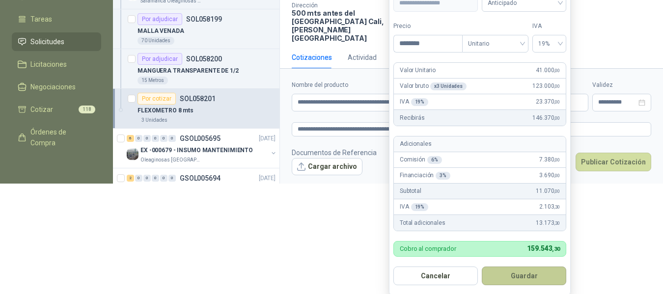
click at [526, 269] on button "Guardar" at bounding box center [524, 276] width 85 height 19
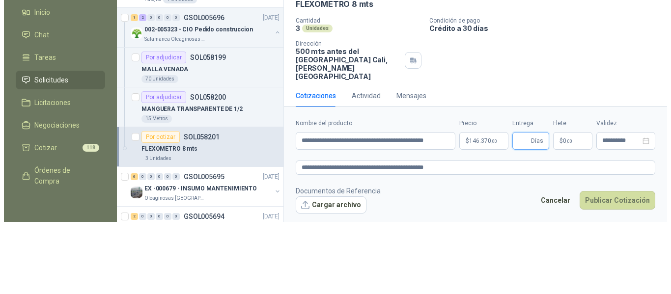
scroll to position [0, 0]
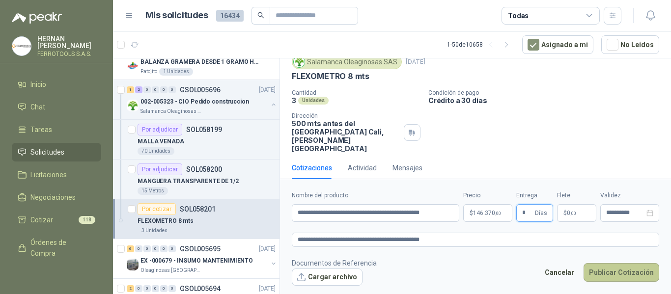
type input "*"
click at [615, 273] on button "Publicar Cotización" at bounding box center [622, 272] width 76 height 19
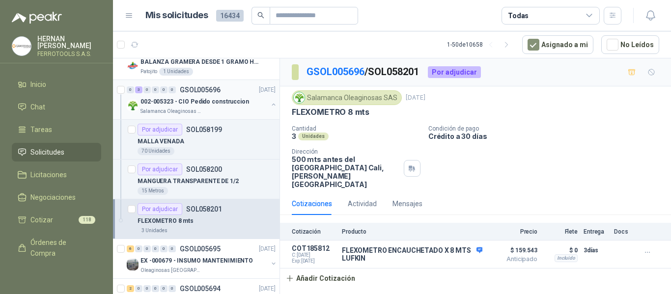
click at [231, 92] on div "0 3 0 0 0 0 GSOL005696 30/09/25" at bounding box center [202, 90] width 151 height 12
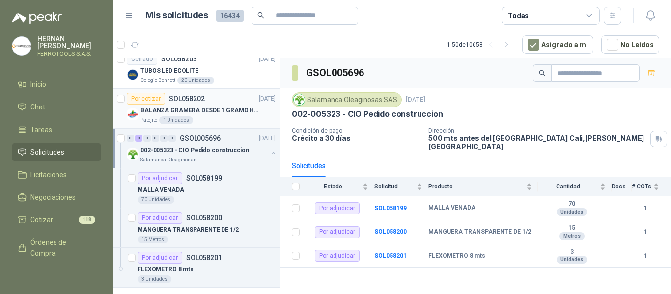
scroll to position [884, 0]
click at [270, 153] on button "button" at bounding box center [274, 154] width 8 height 8
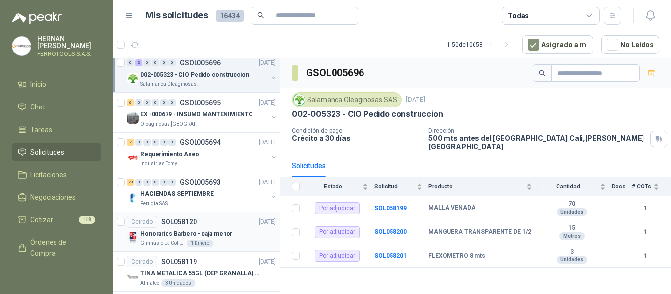
scroll to position [983, 0]
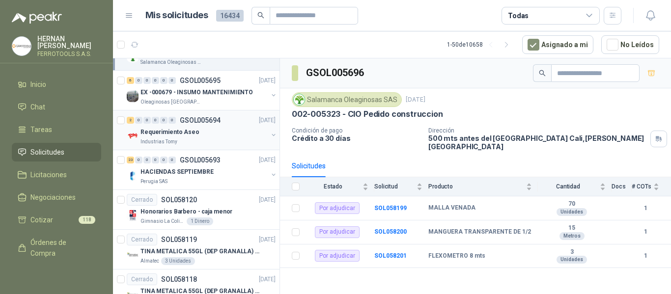
click at [230, 139] on div "Industrias Tomy" at bounding box center [204, 142] width 127 height 8
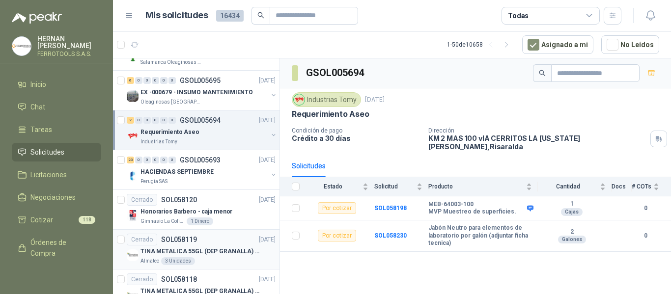
click at [235, 255] on p "TINA METALICA 55GL (DEP GRANALLA) CON TAPA" at bounding box center [202, 251] width 122 height 9
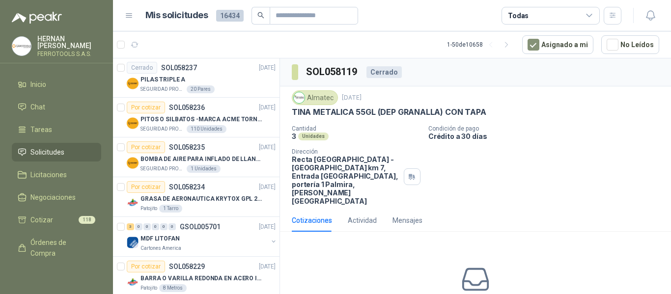
scroll to position [298, 0]
